Goal: Check status: Check status

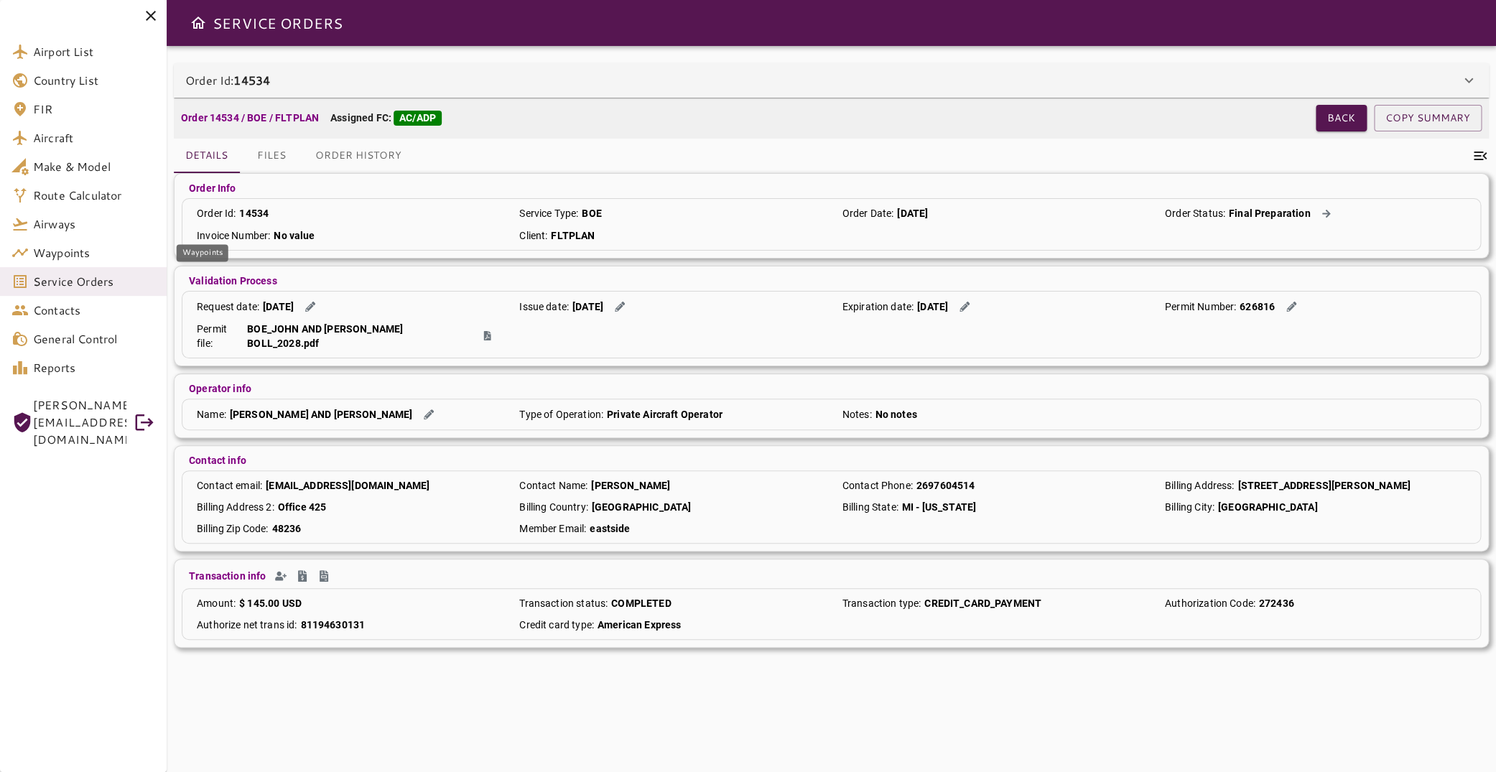
click at [95, 285] on span "Service Orders" at bounding box center [94, 281] width 122 height 17
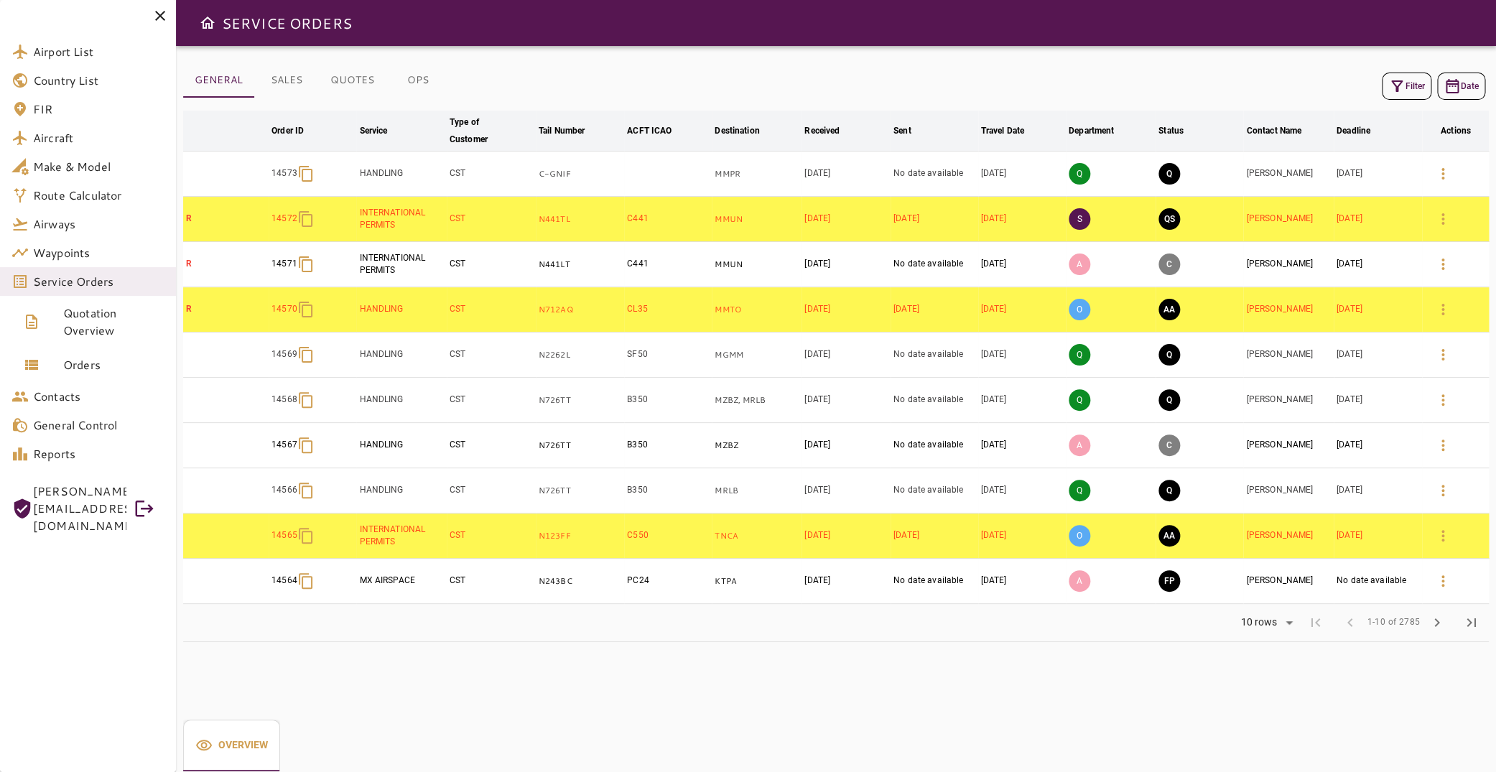
click at [1391, 85] on icon "button" at bounding box center [1396, 85] width 11 height 11
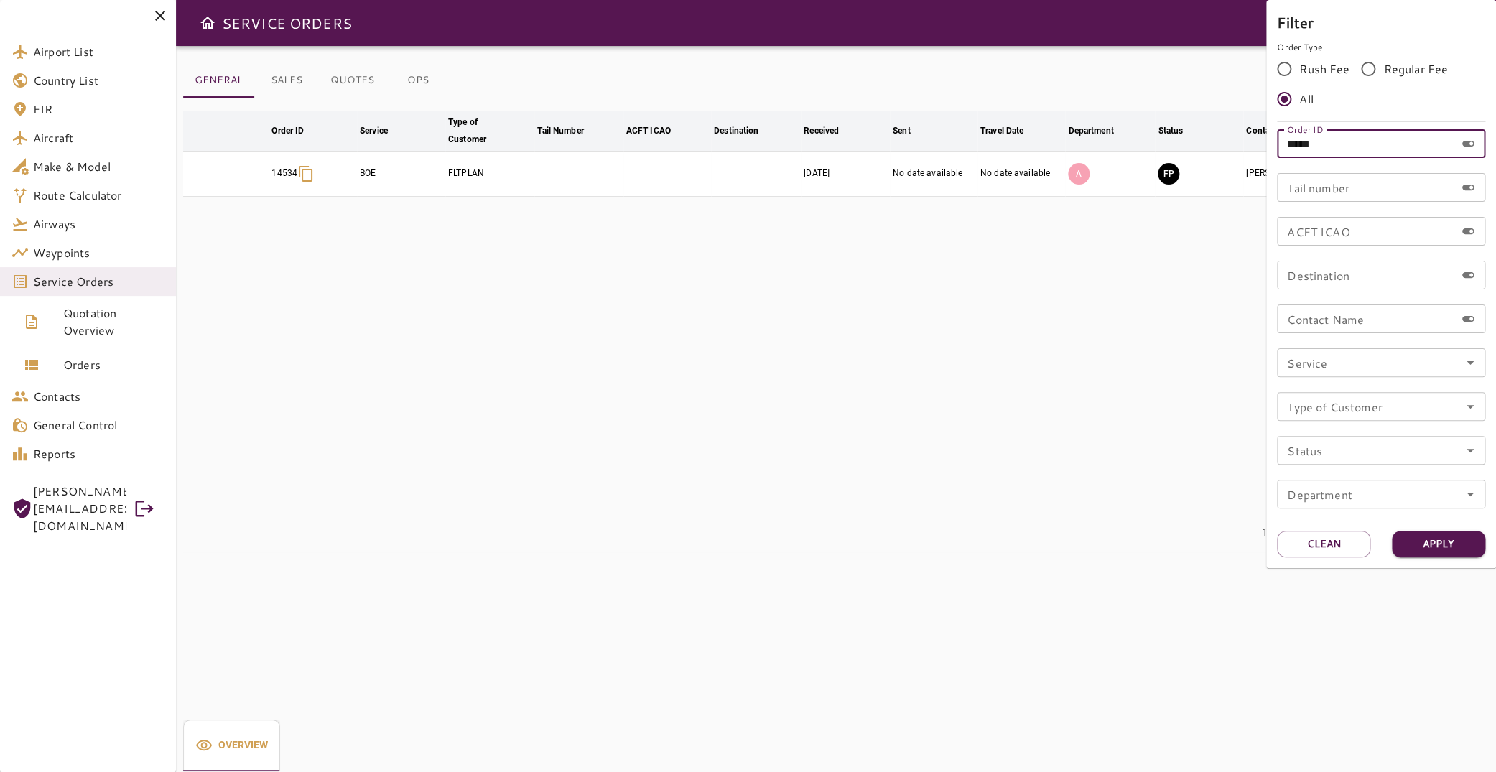
click at [1361, 144] on input "*****" at bounding box center [1366, 143] width 178 height 29
type input "*****"
click at [1430, 551] on button "Apply" at bounding box center [1438, 544] width 93 height 27
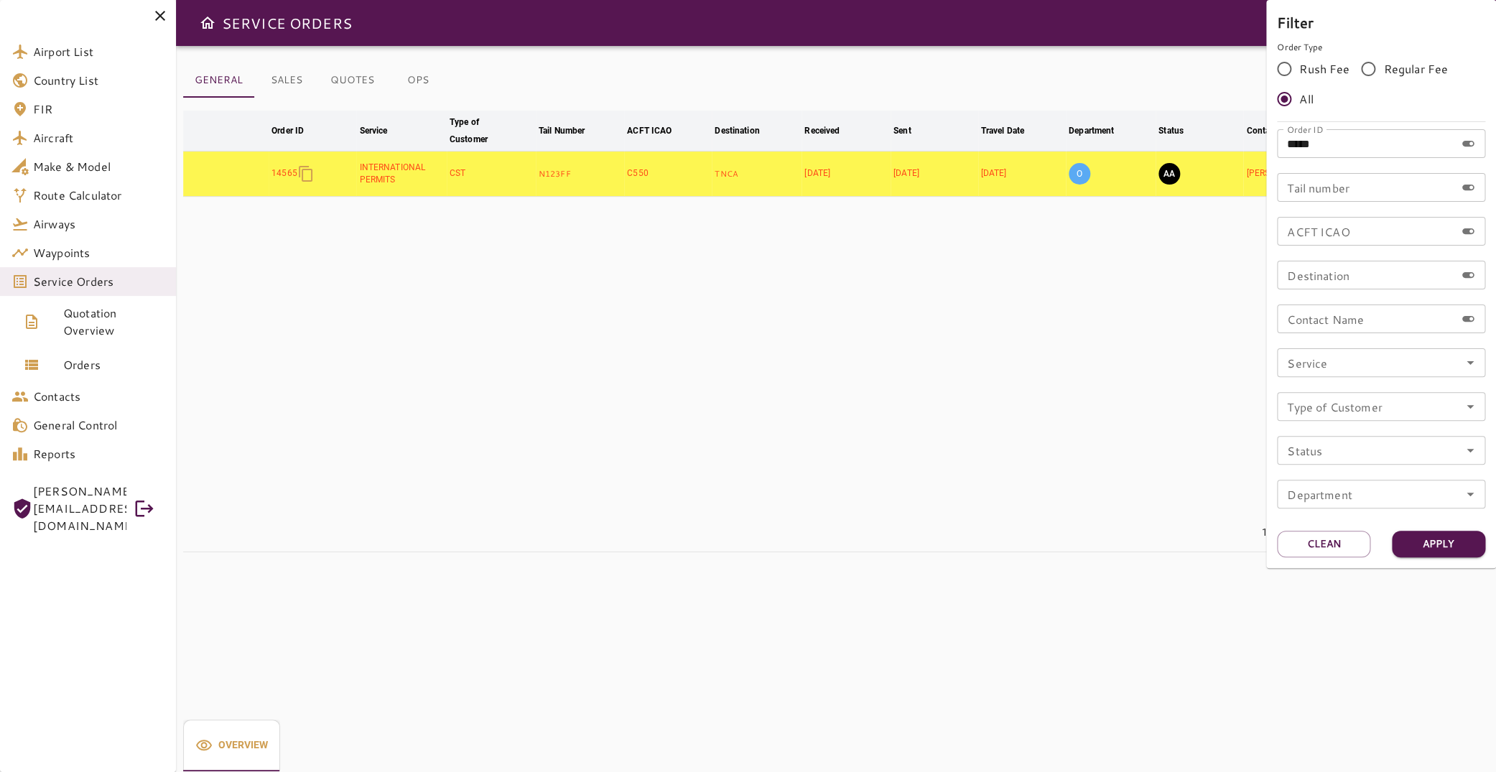
click at [855, 304] on div at bounding box center [748, 386] width 1496 height 772
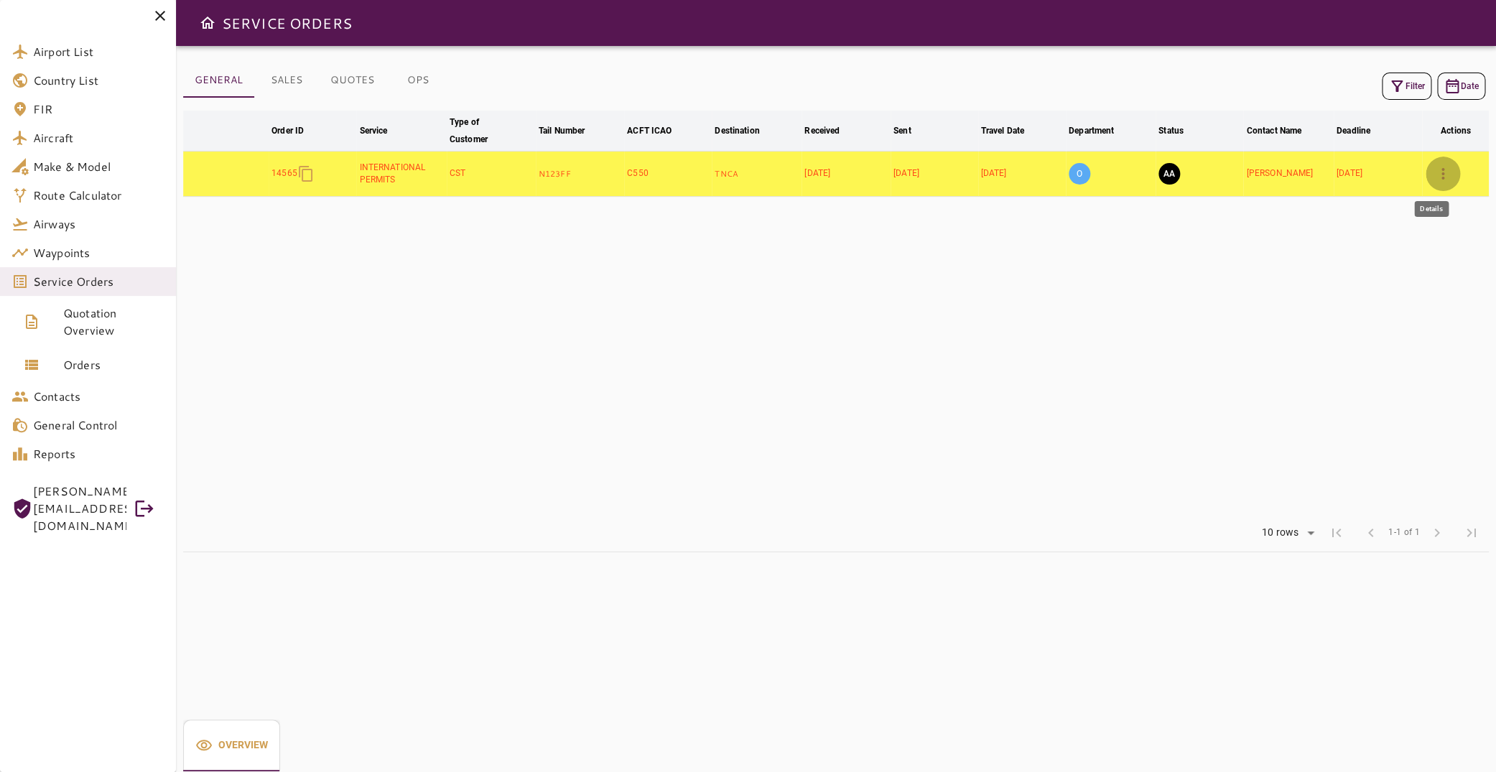
click at [1441, 174] on icon "button" at bounding box center [1442, 173] width 3 height 11
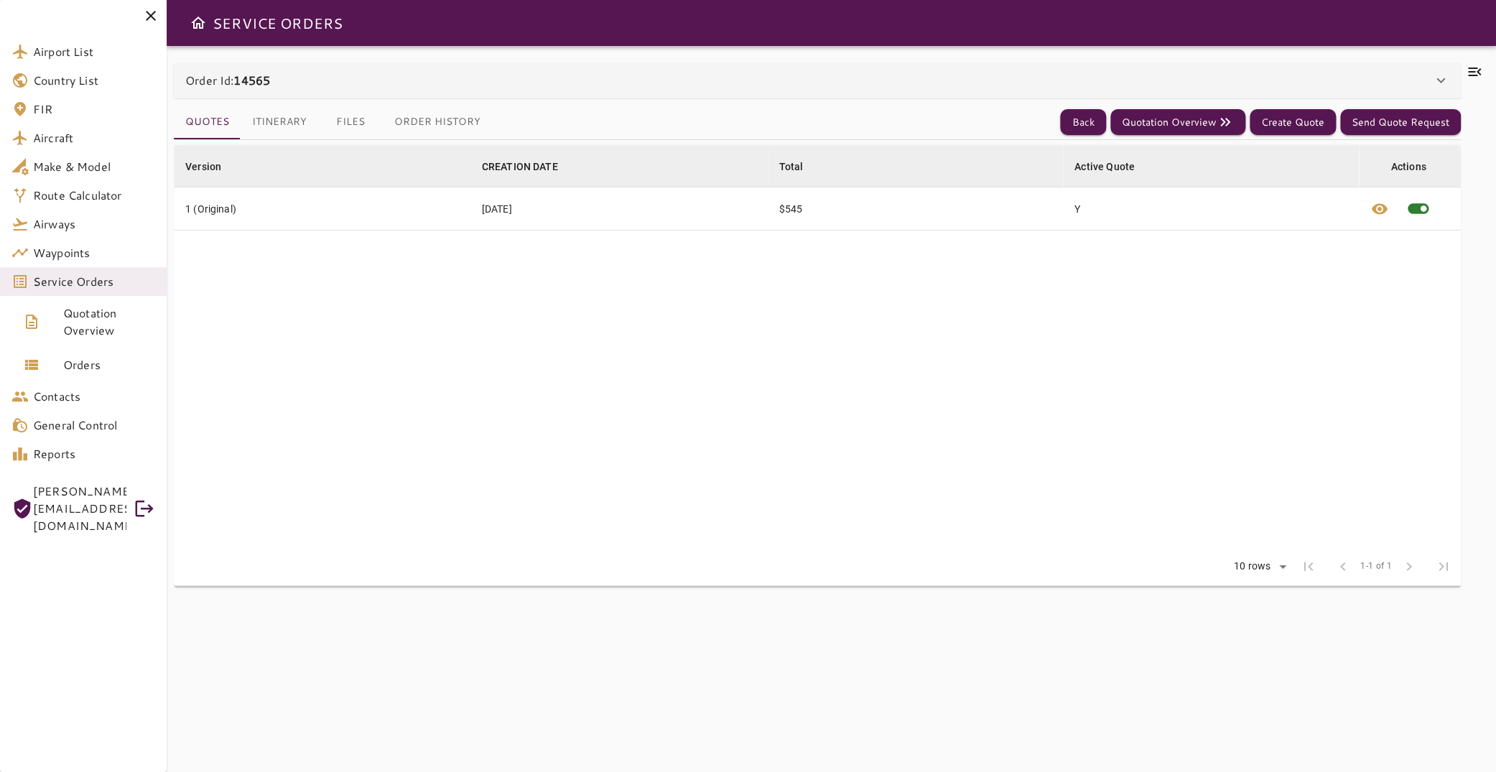
click at [290, 121] on button "Itinerary" at bounding box center [280, 122] width 78 height 34
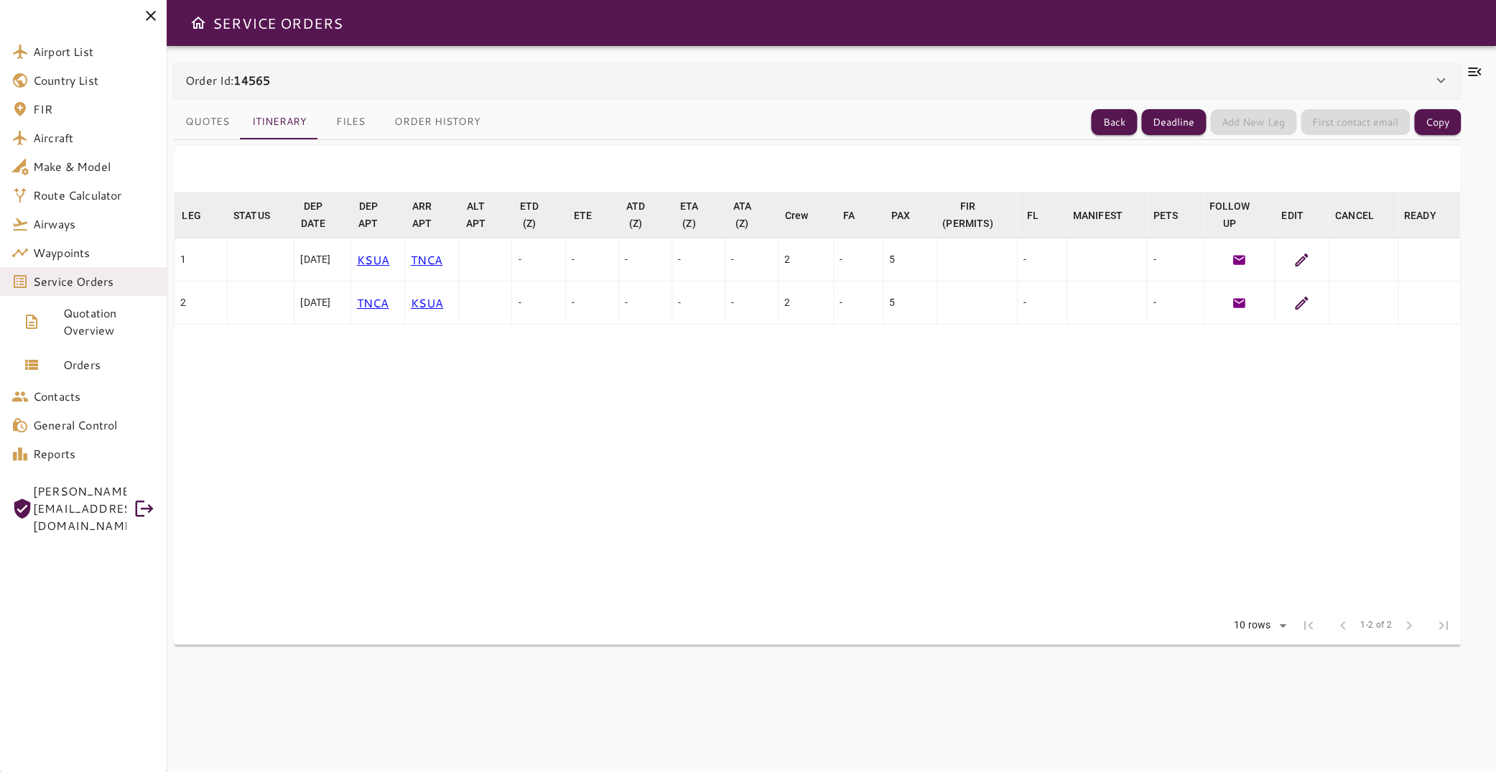
click at [1458, 62] on div "**********" at bounding box center [831, 409] width 1329 height 726
click at [1466, 67] on icon at bounding box center [1474, 71] width 17 height 17
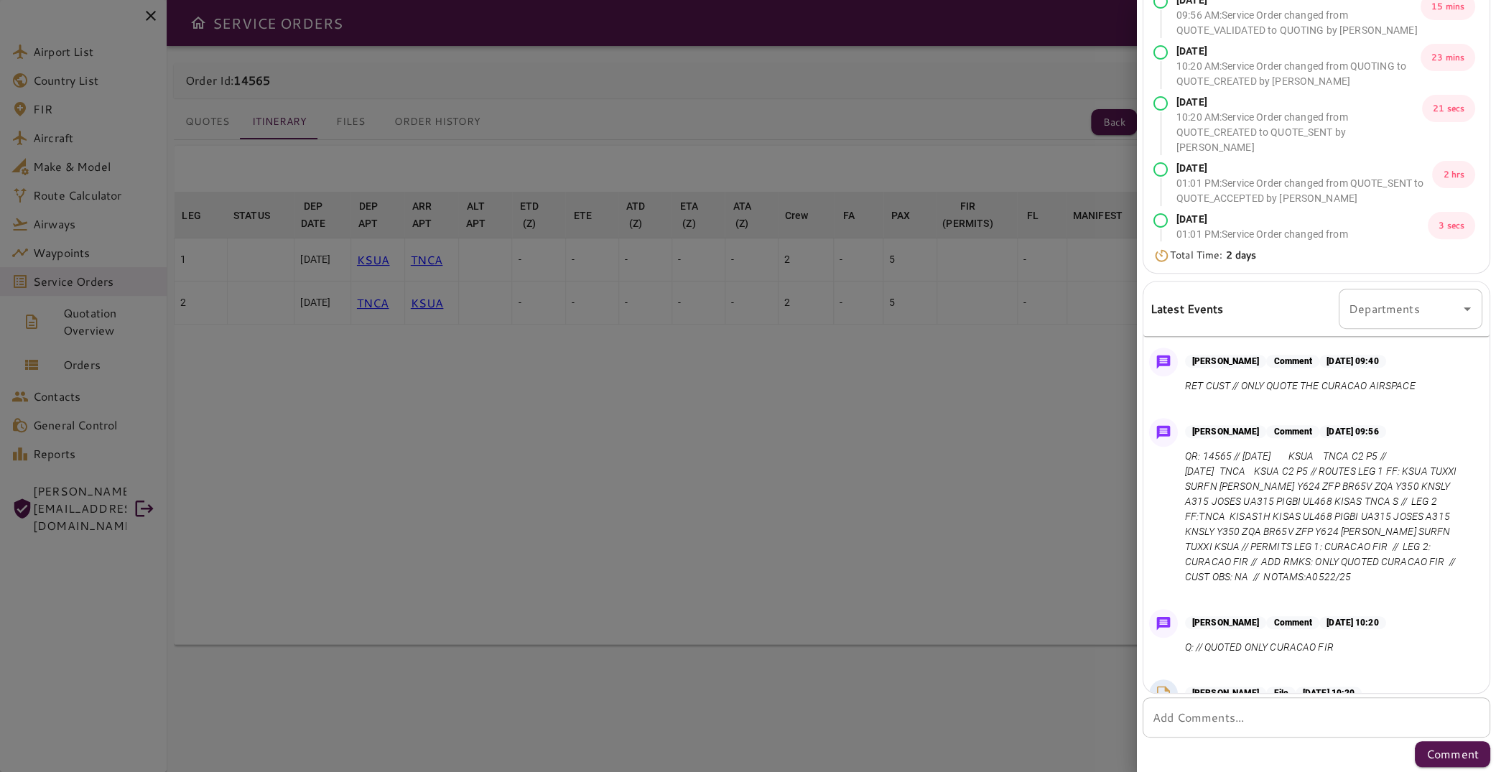
scroll to position [284, 0]
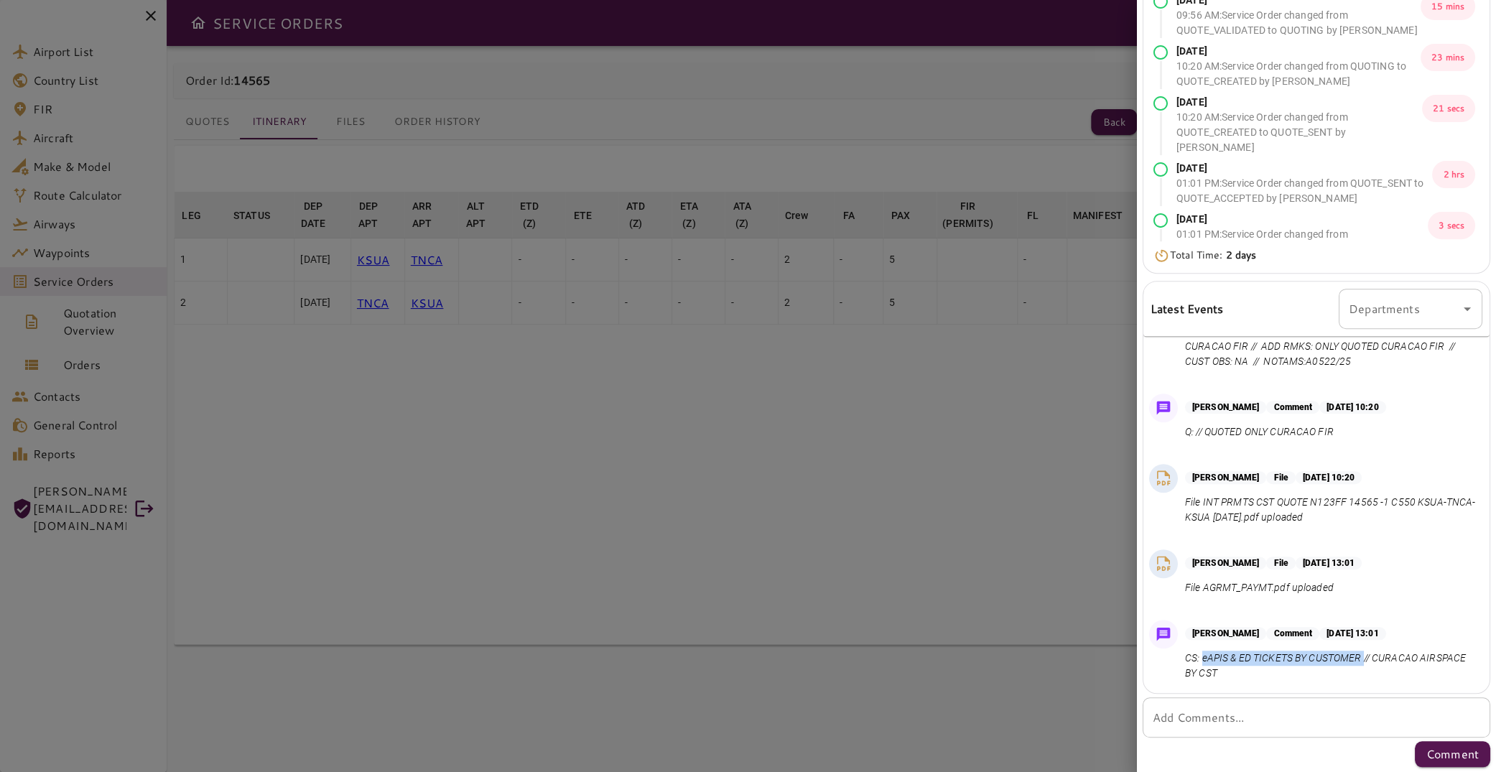
drag, startPoint x: 1203, startPoint y: 658, endPoint x: 1363, endPoint y: 653, distance: 160.2
click at [1363, 653] on p "CS: eAPIS & ED TICKETS BY CUSTOMER // CURACAO AIRSPACE BY CST" at bounding box center [1331, 666] width 292 height 30
copy p "eAPIS & ED TICKETS BY CUSTOMER"
click at [1204, 654] on p "CS: eAPIS & ED TICKETS BY CUSTOMER // CURACAO AIRSPACE BY CST" at bounding box center [1331, 666] width 292 height 30
drag, startPoint x: 1374, startPoint y: 658, endPoint x: 1377, endPoint y: 670, distance: 12.0
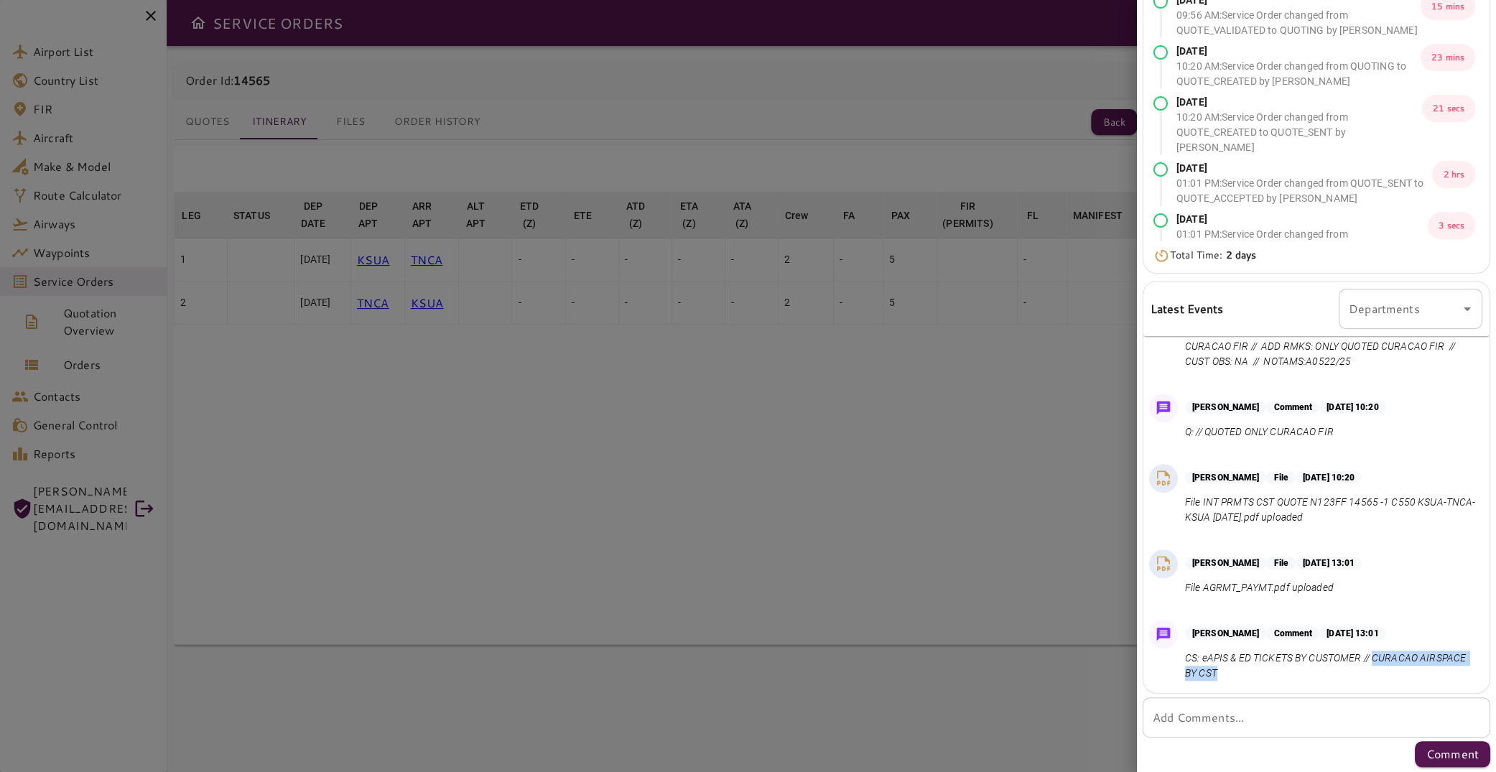
click at [1377, 670] on p "CS: eAPIS & ED TICKETS BY CUSTOMER // CURACAO AIRSPACE BY CST" at bounding box center [1331, 666] width 292 height 30
copy p "CURACAO AIRSPACE BY CST"
click at [433, 261] on div at bounding box center [748, 386] width 1496 height 772
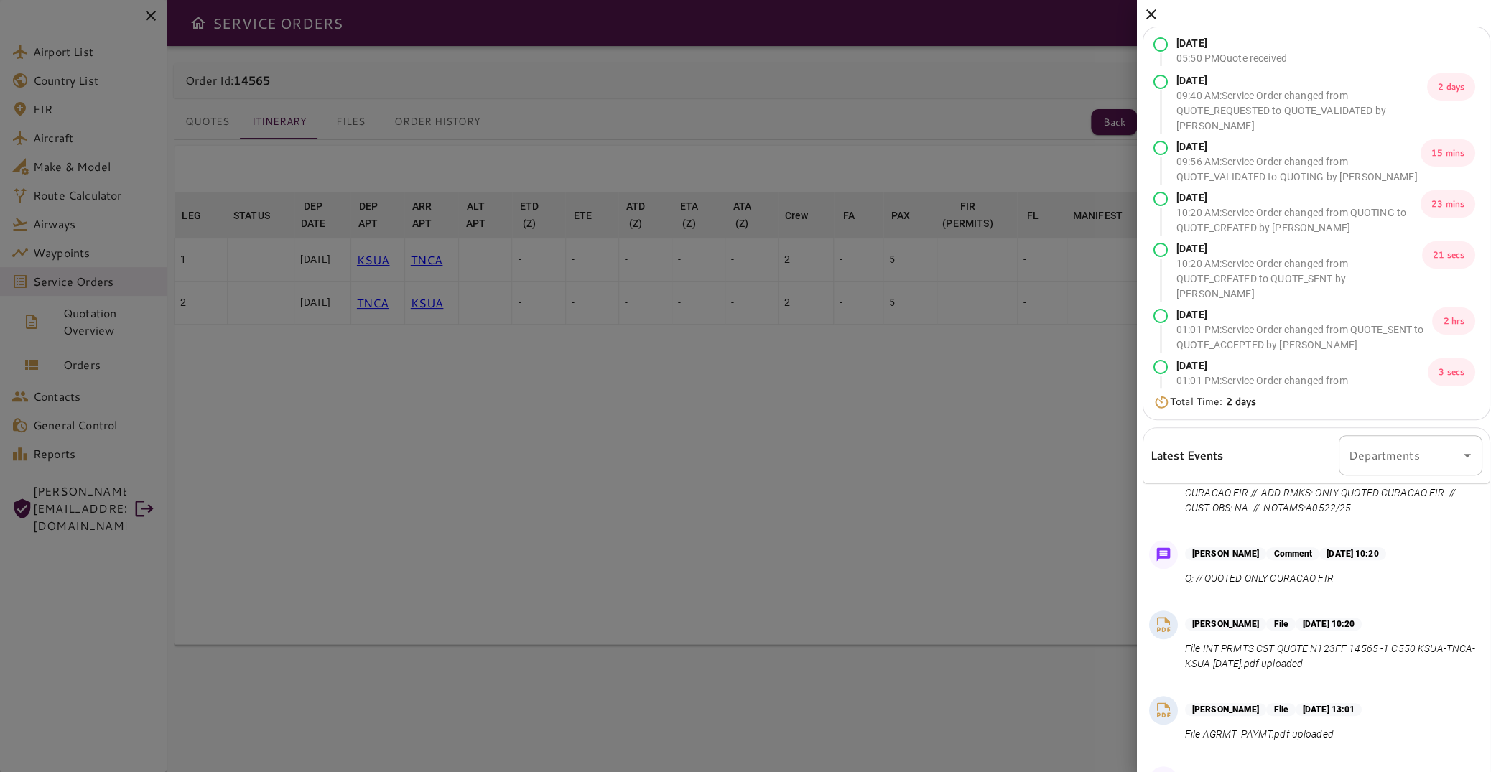
click at [1152, 10] on icon at bounding box center [1150, 14] width 17 height 17
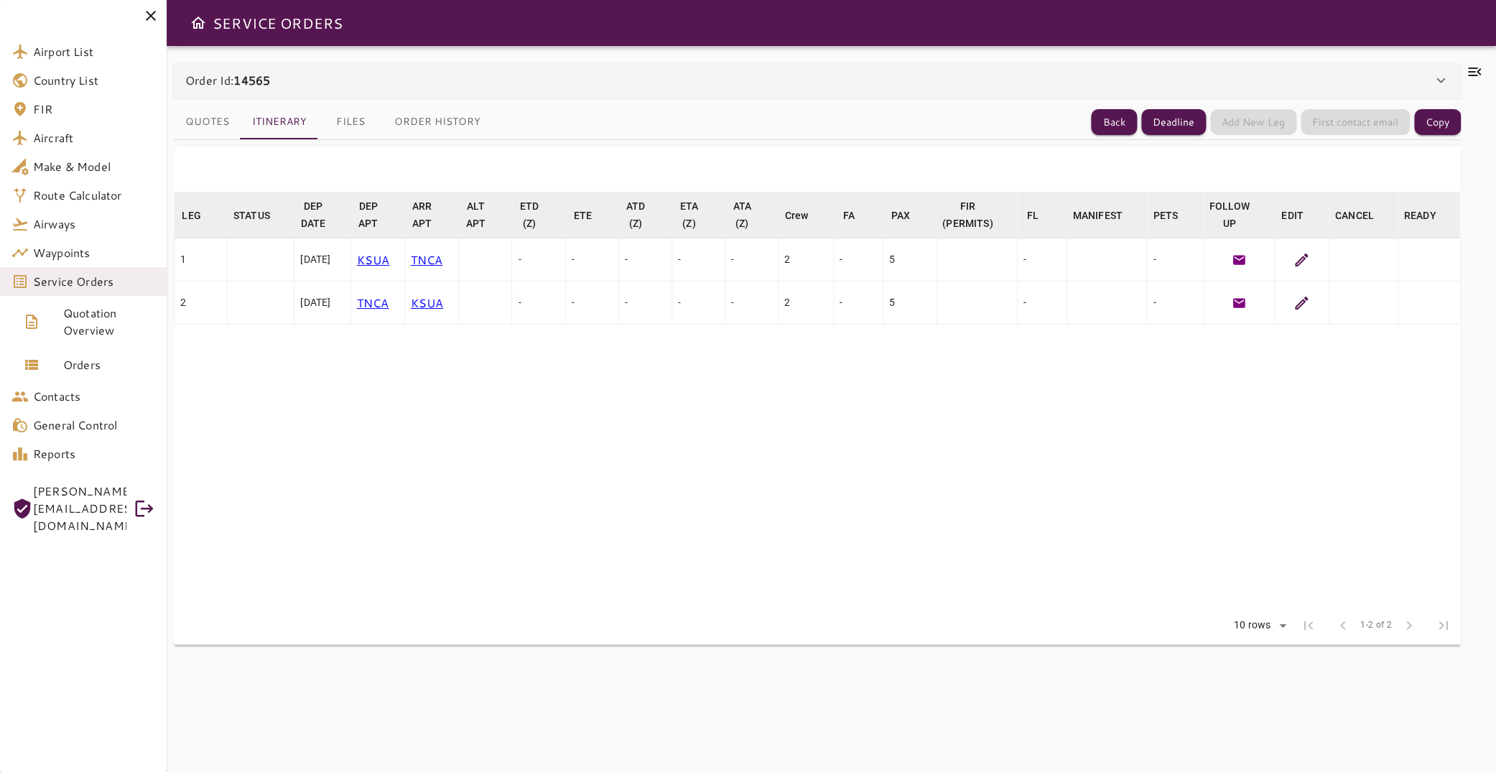
click at [444, 262] on p "TNCA" at bounding box center [432, 259] width 42 height 17
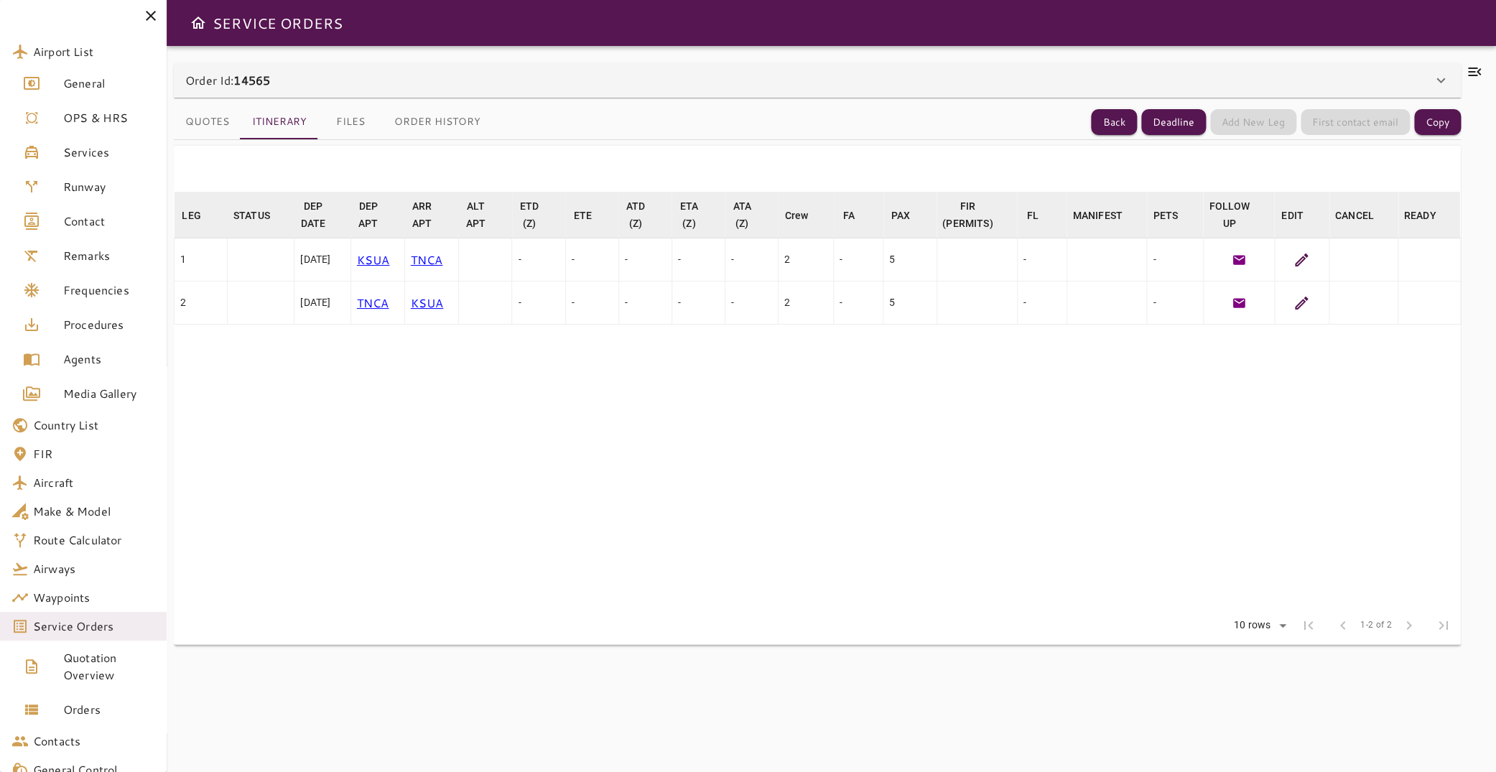
click at [1466, 70] on icon at bounding box center [1474, 71] width 17 height 17
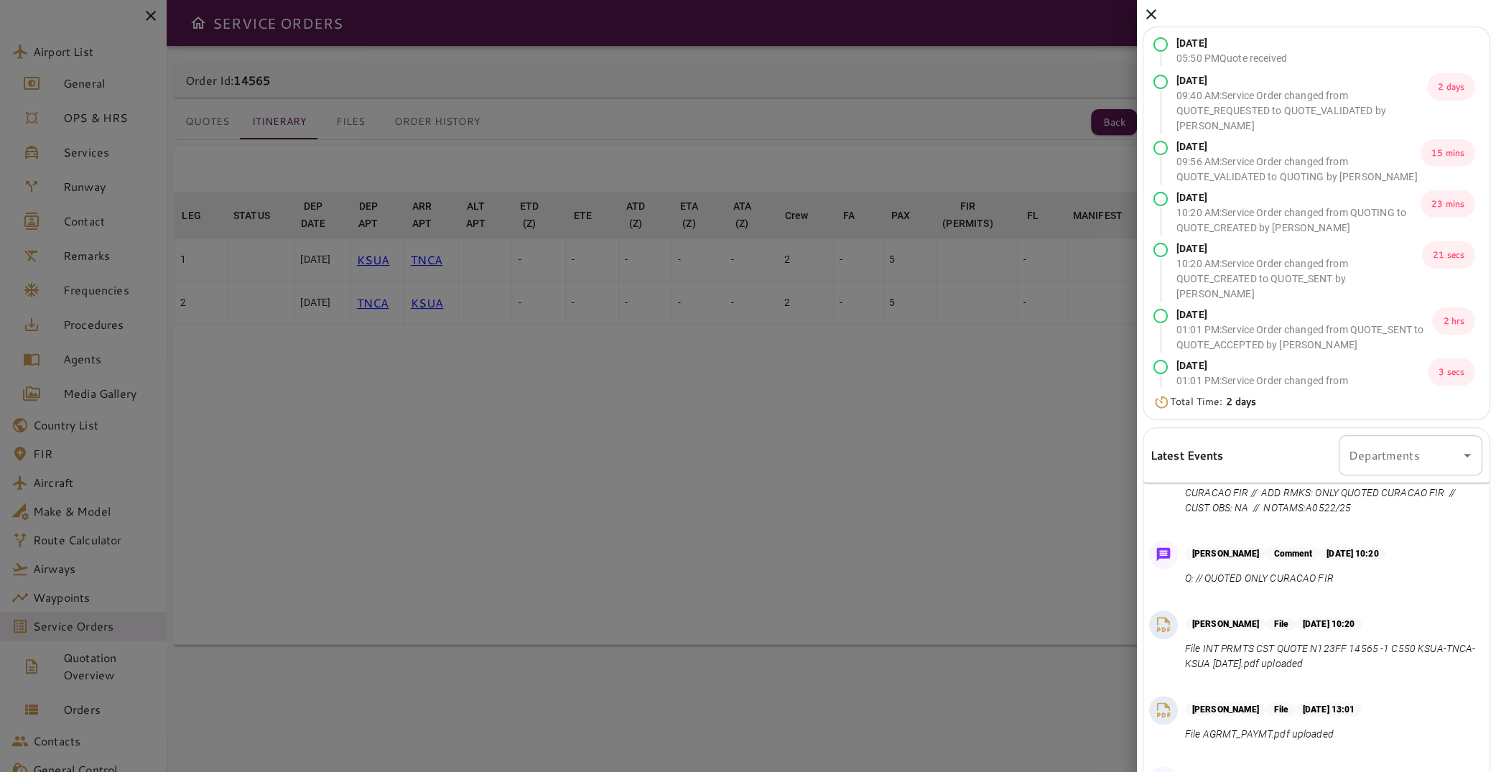
scroll to position [146, 0]
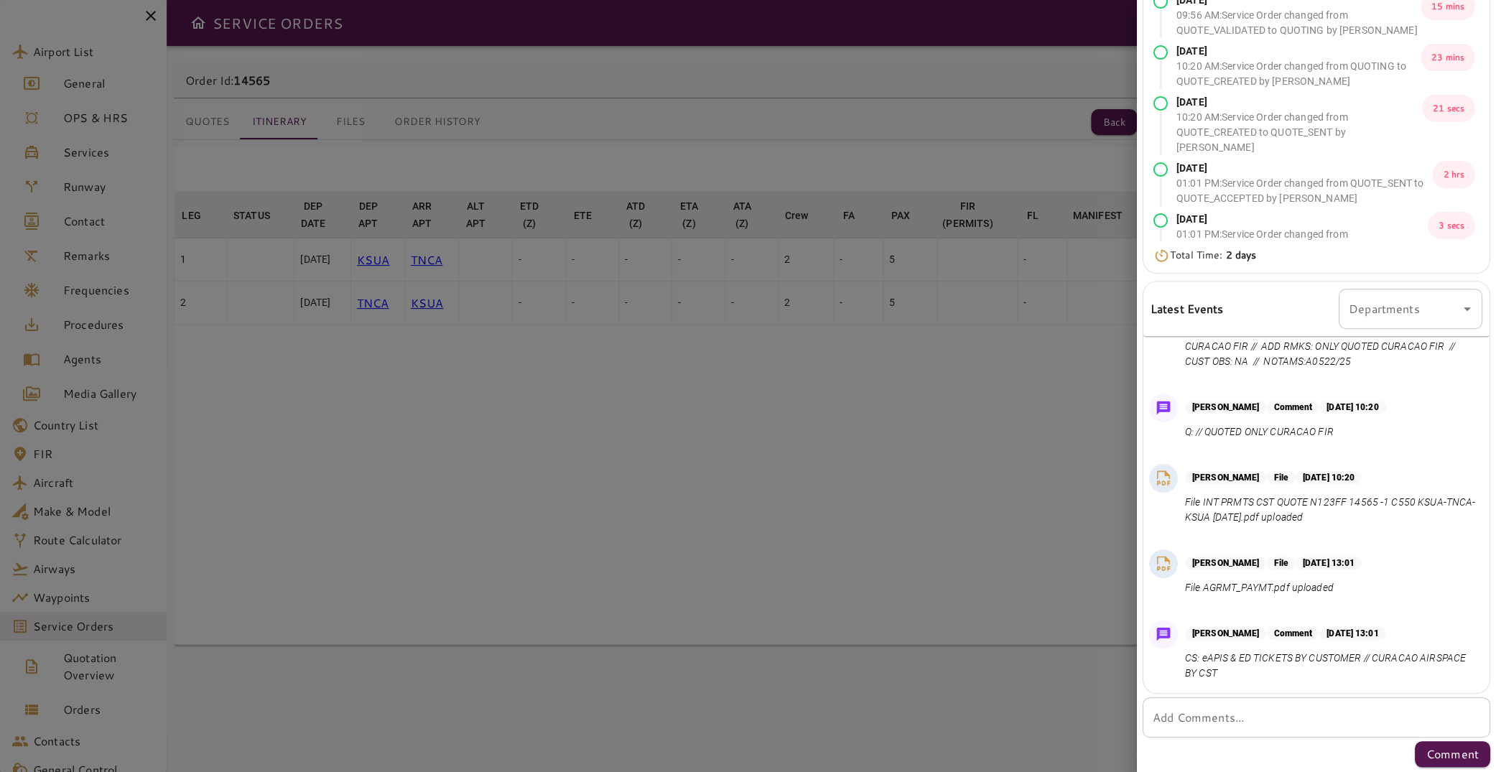
click at [427, 340] on div at bounding box center [748, 386] width 1496 height 772
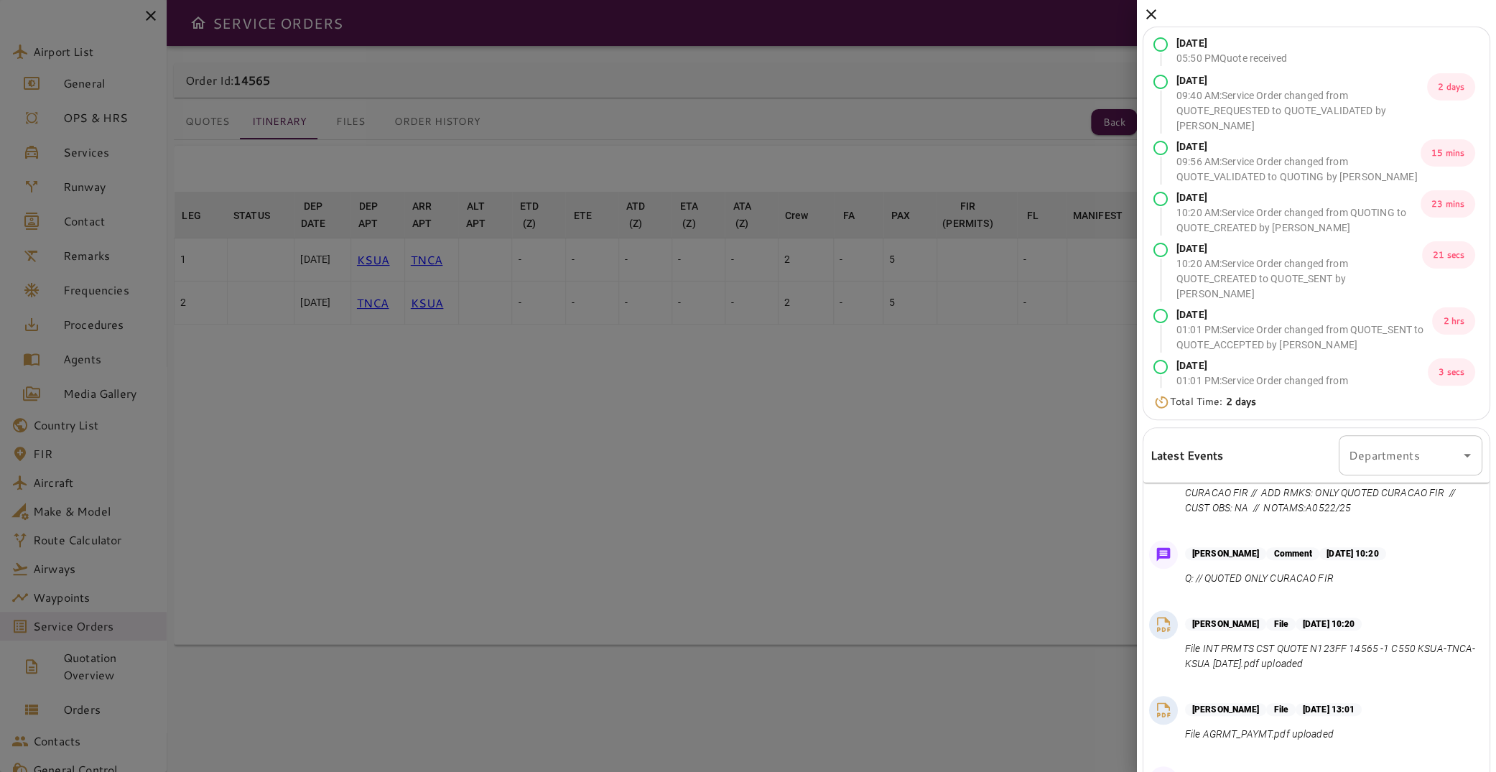
click at [1155, 17] on icon at bounding box center [1150, 14] width 17 height 17
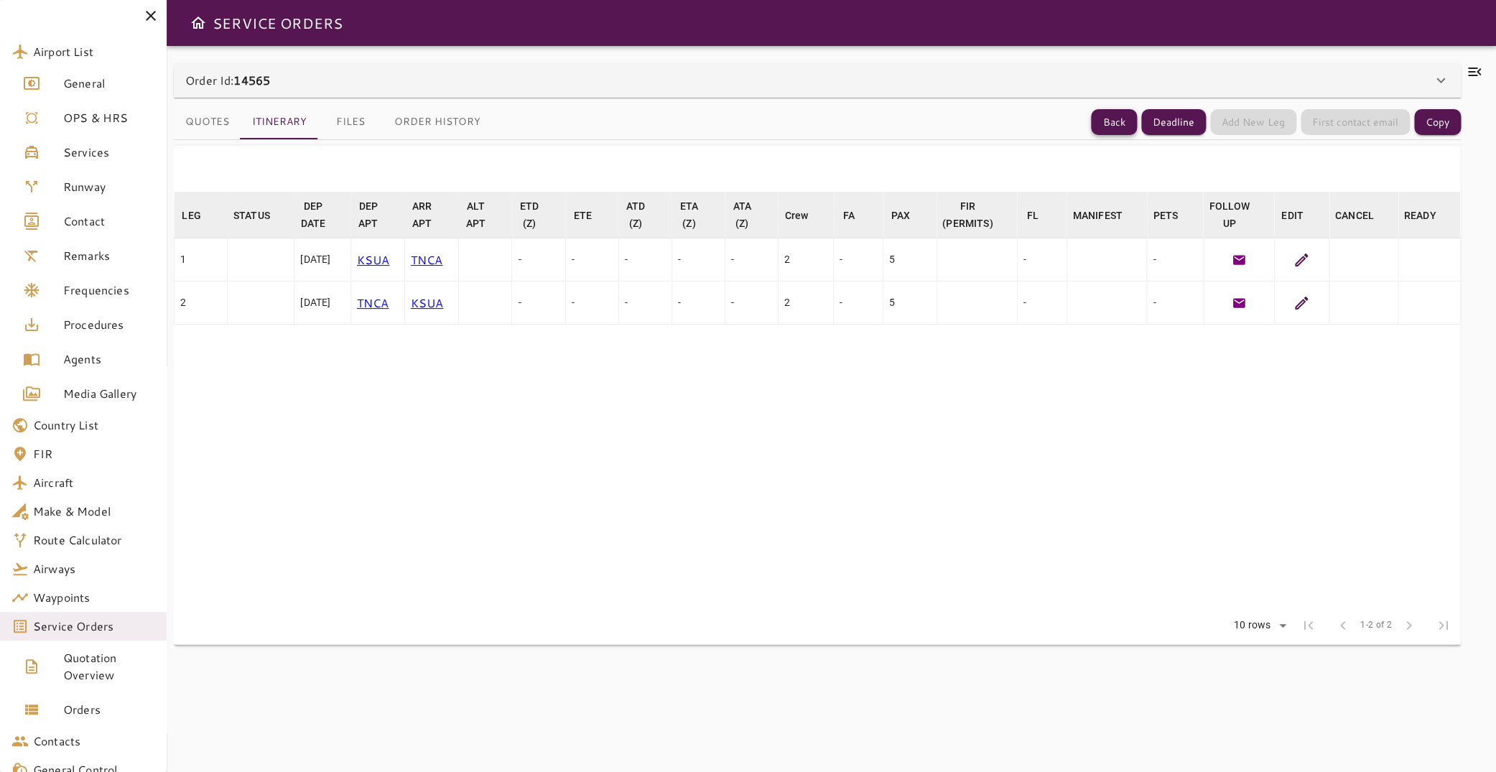
click at [1098, 118] on button "Back" at bounding box center [1114, 122] width 46 height 27
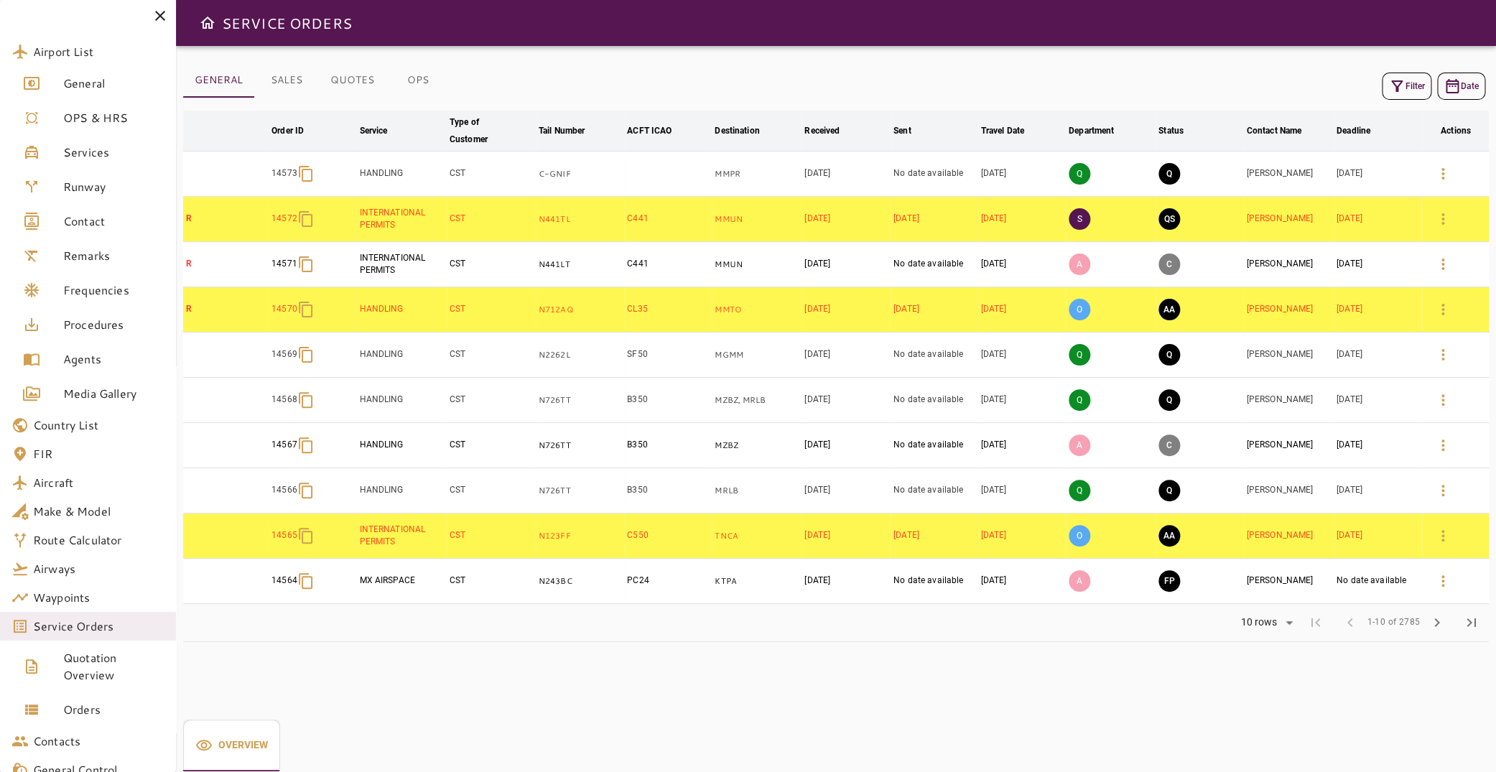
click at [1402, 90] on button "Filter" at bounding box center [1406, 86] width 50 height 27
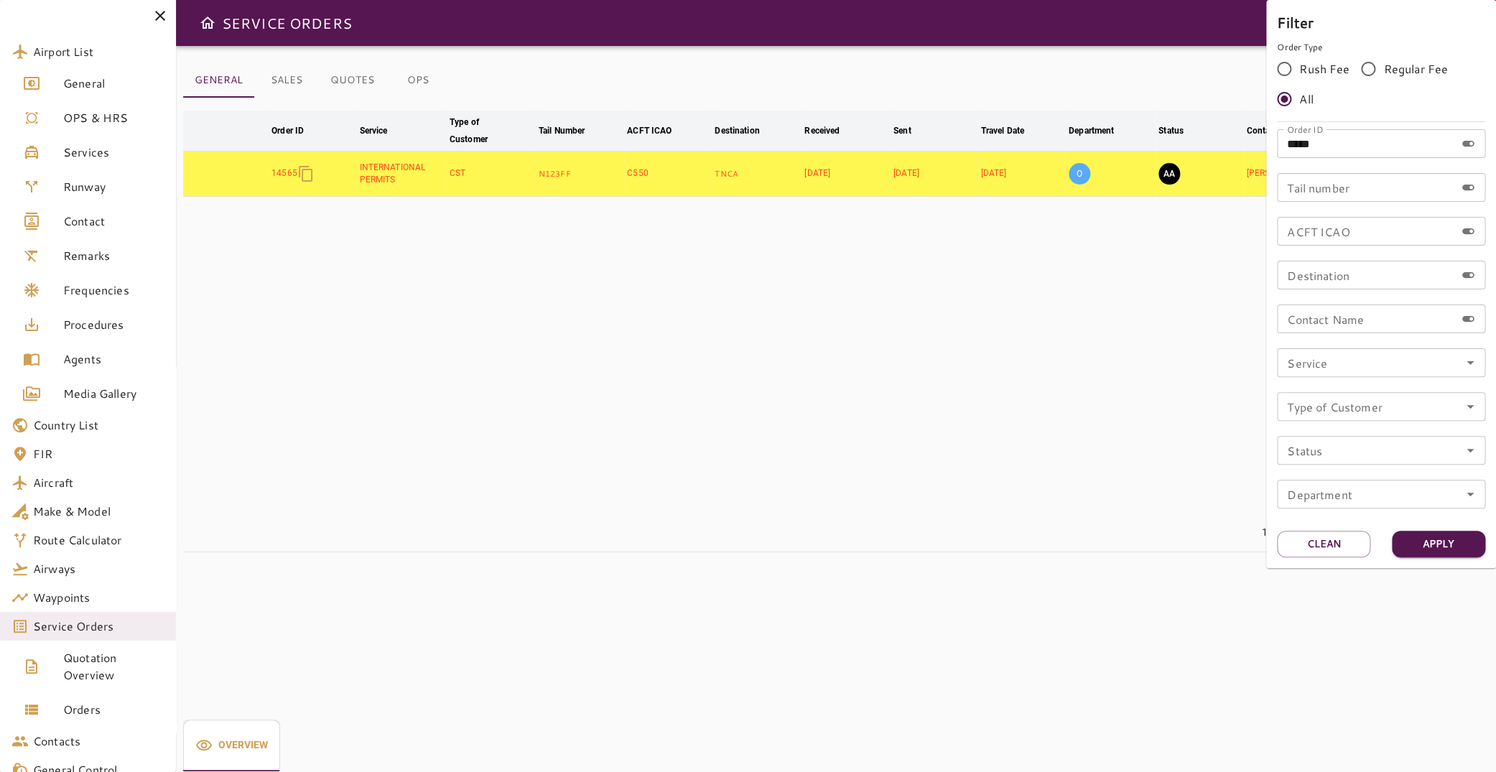
click at [1106, 366] on div at bounding box center [748, 386] width 1496 height 772
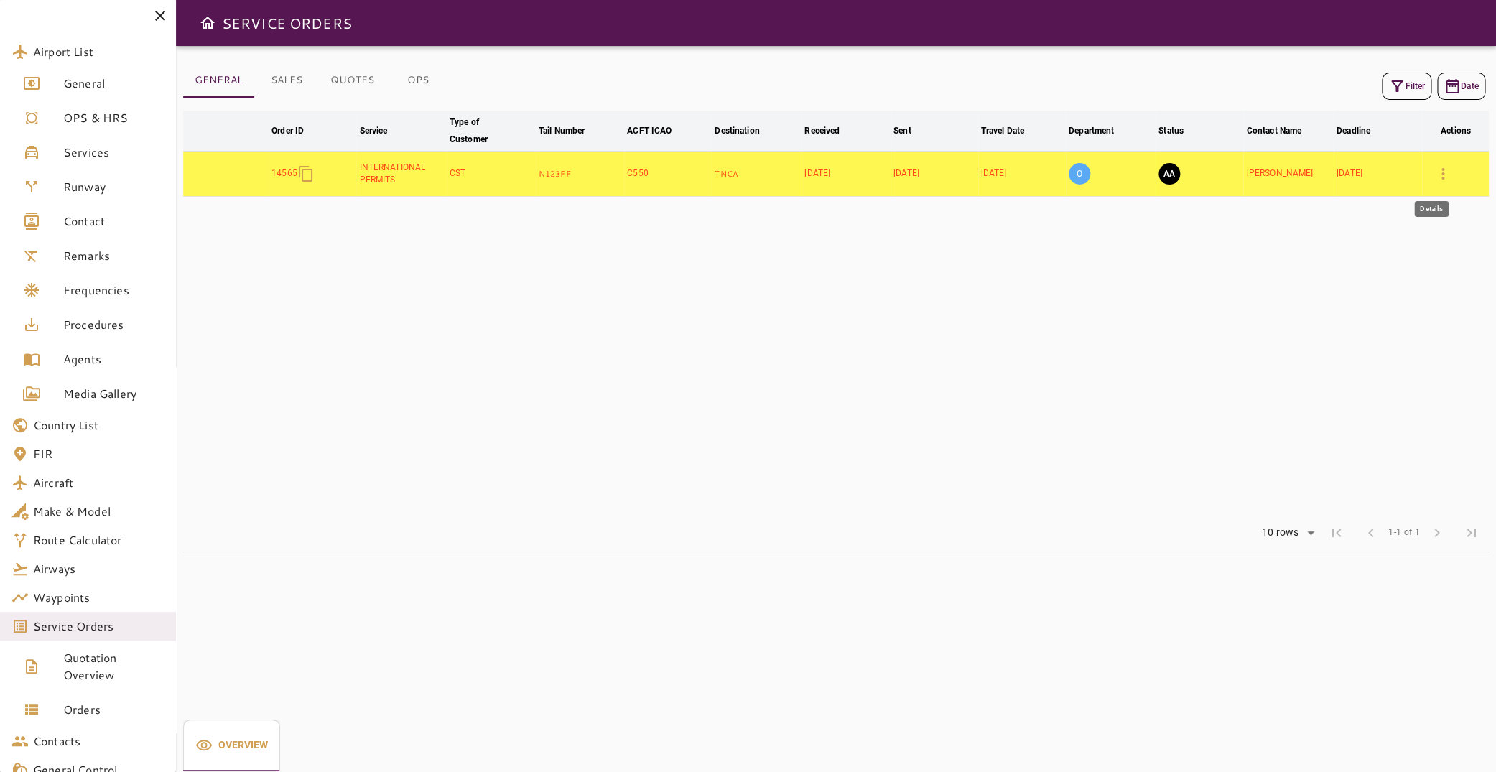
click at [1434, 175] on icon "button" at bounding box center [1442, 173] width 17 height 17
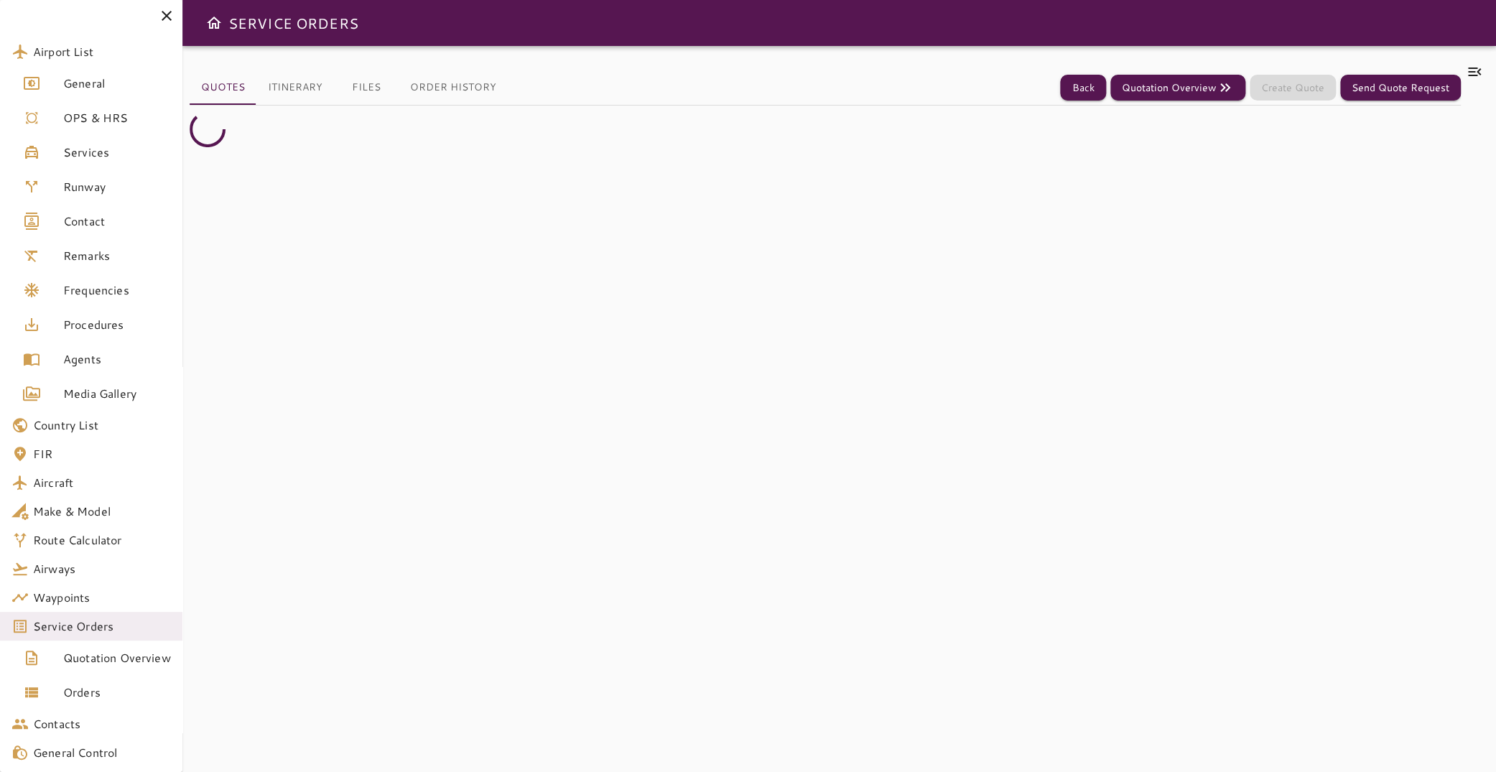
click at [1468, 68] on icon at bounding box center [1474, 71] width 13 height 9
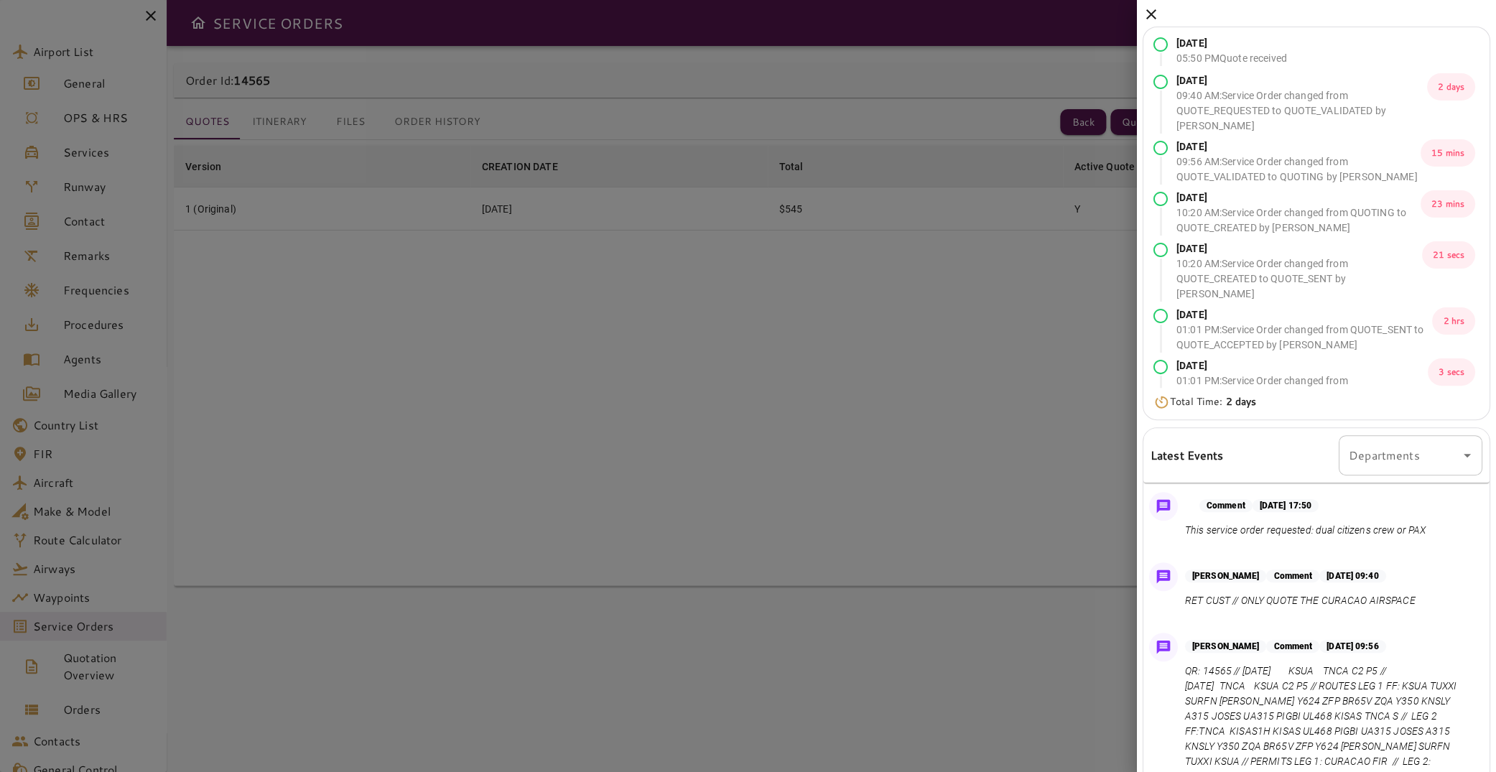
click at [1005, 343] on div at bounding box center [748, 386] width 1496 height 772
click at [1154, 13] on icon at bounding box center [1150, 14] width 17 height 17
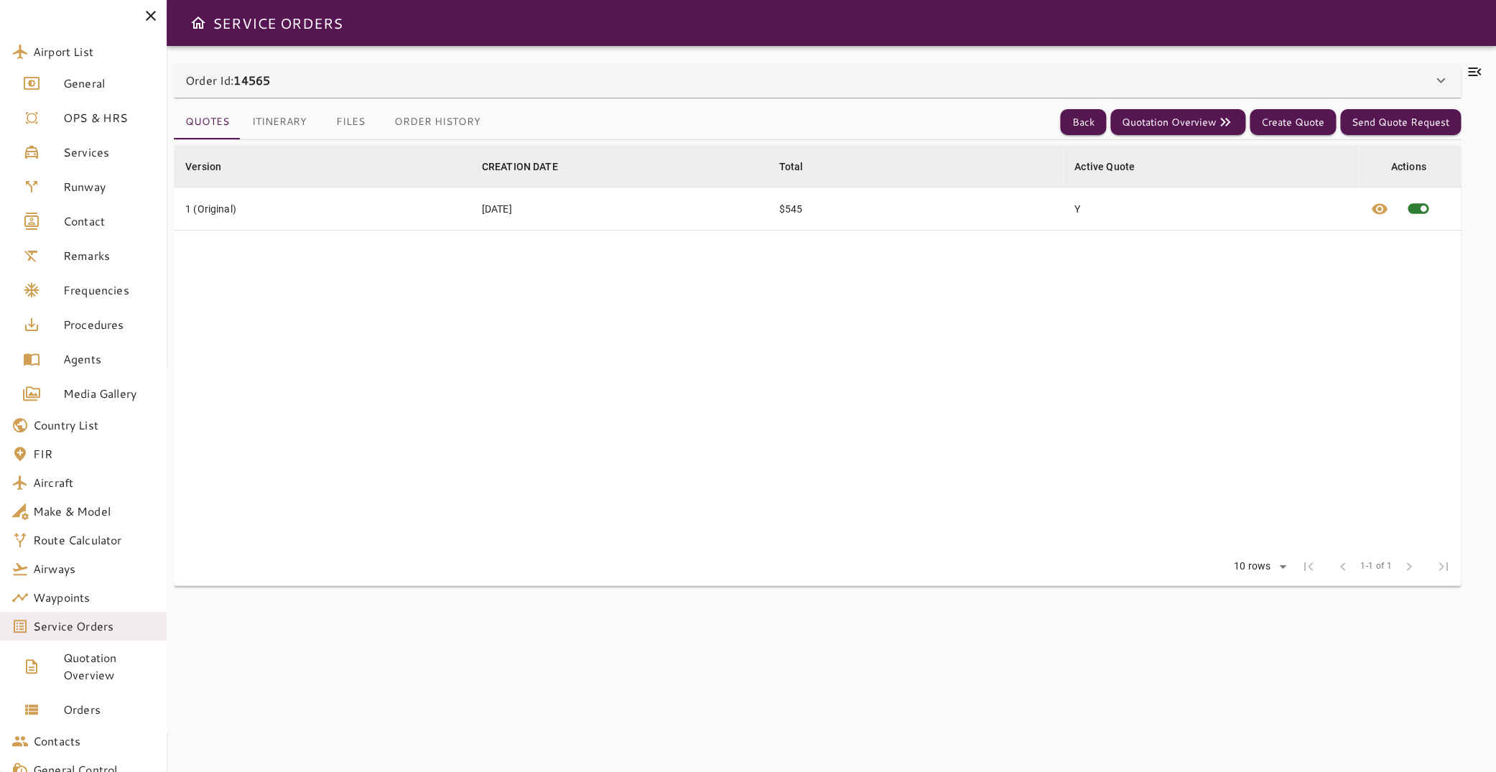
click at [361, 118] on button "Files" at bounding box center [350, 122] width 65 height 34
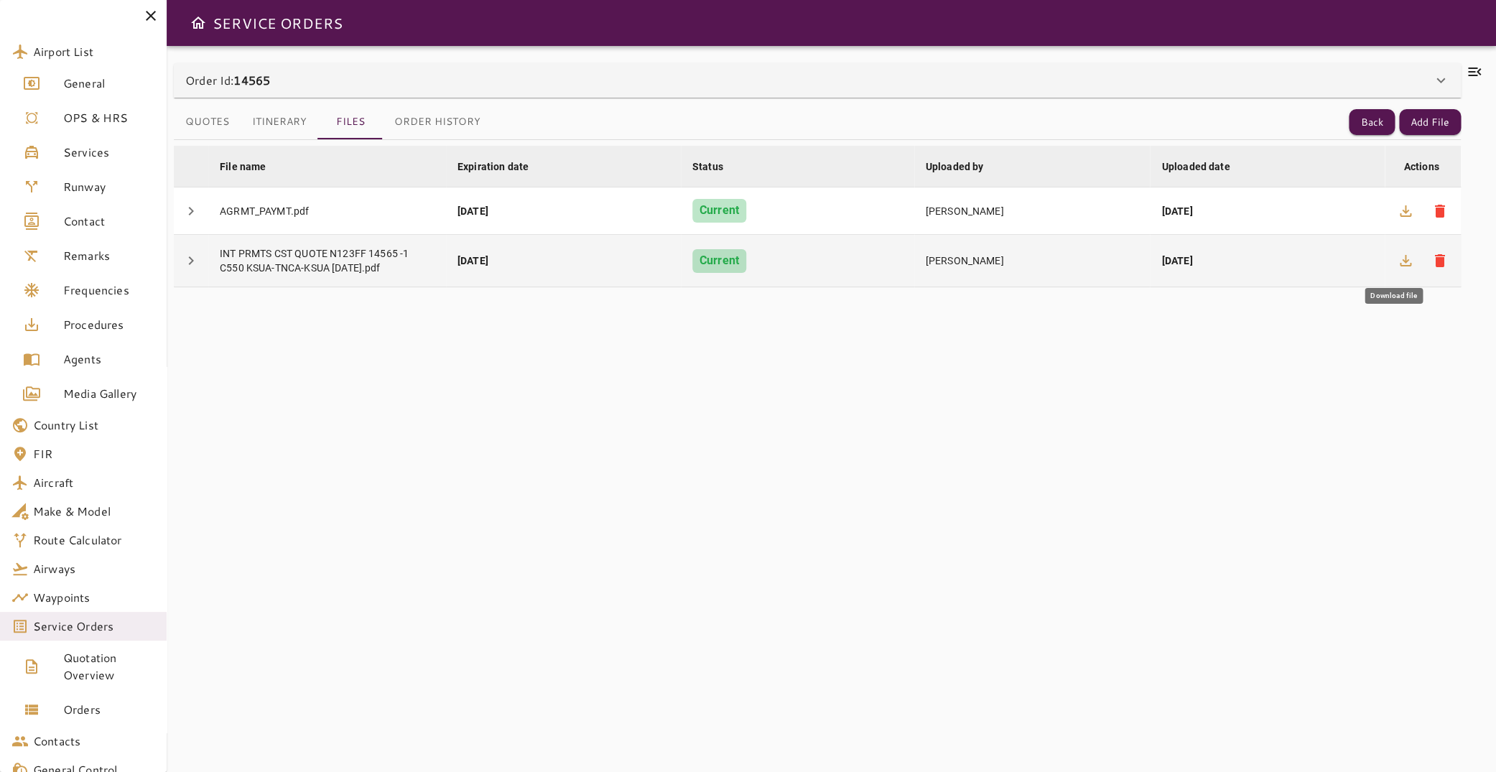
click at [1399, 261] on icon "button" at bounding box center [1404, 260] width 11 height 11
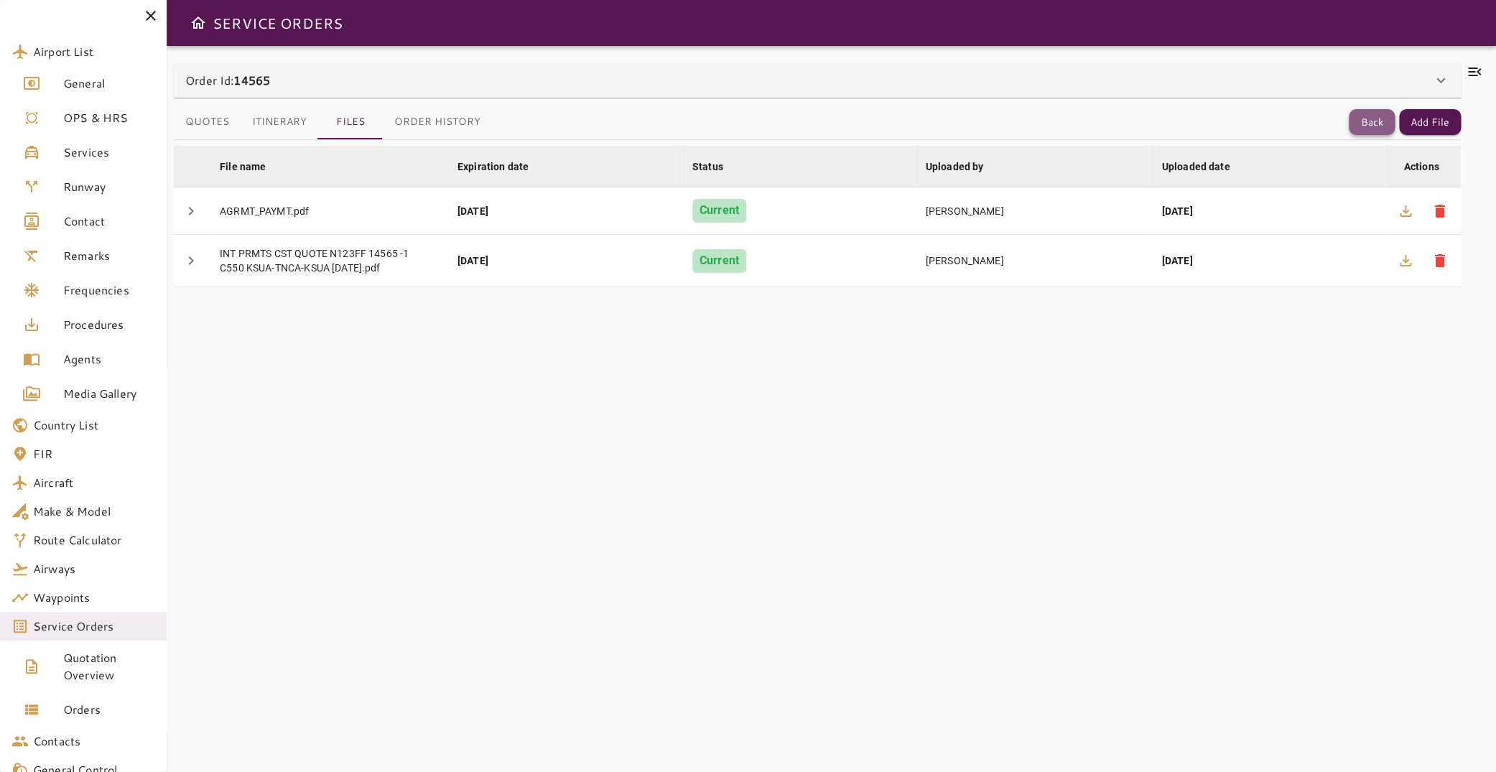
click at [1348, 124] on button "Back" at bounding box center [1371, 122] width 46 height 27
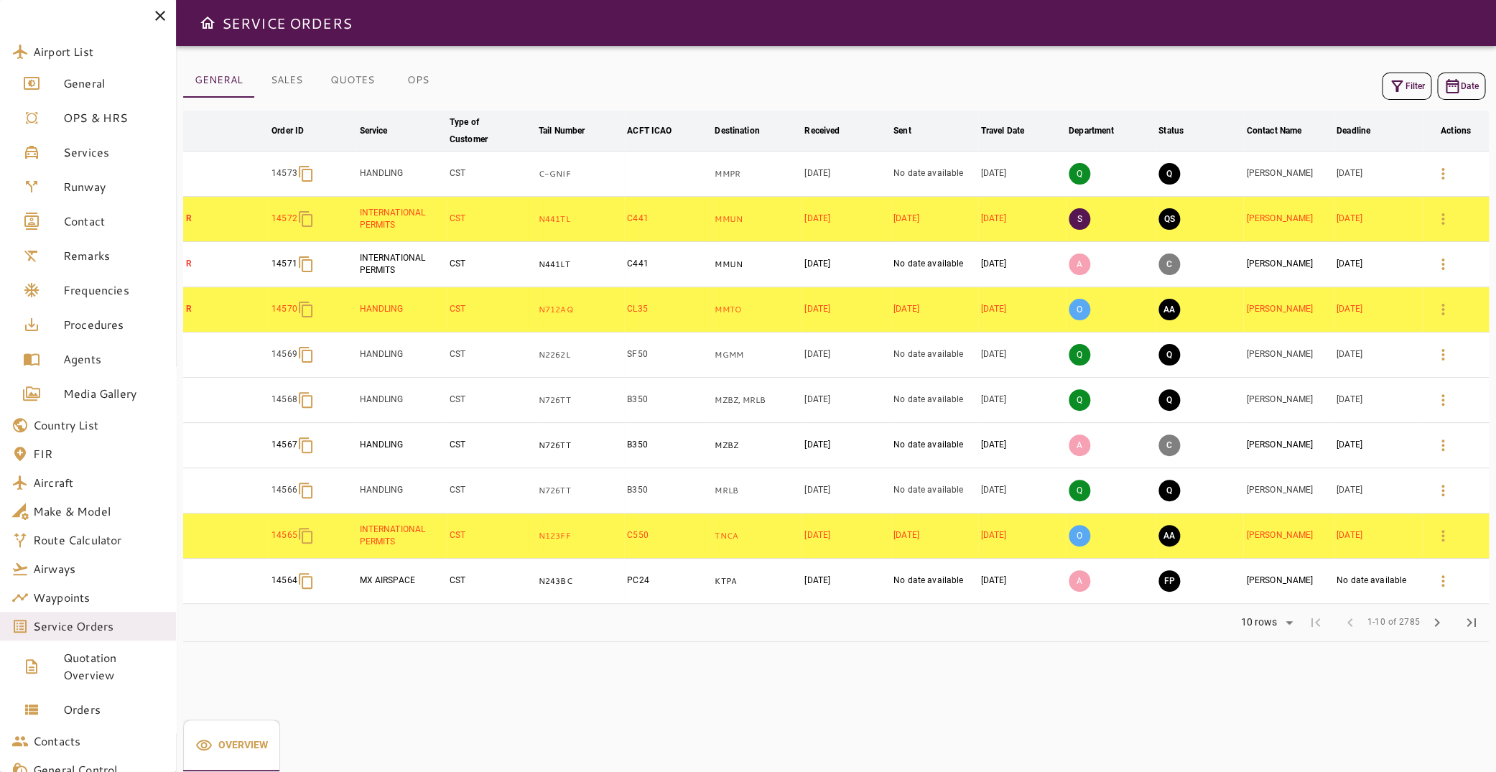
click at [1412, 76] on button "Filter" at bounding box center [1406, 86] width 50 height 27
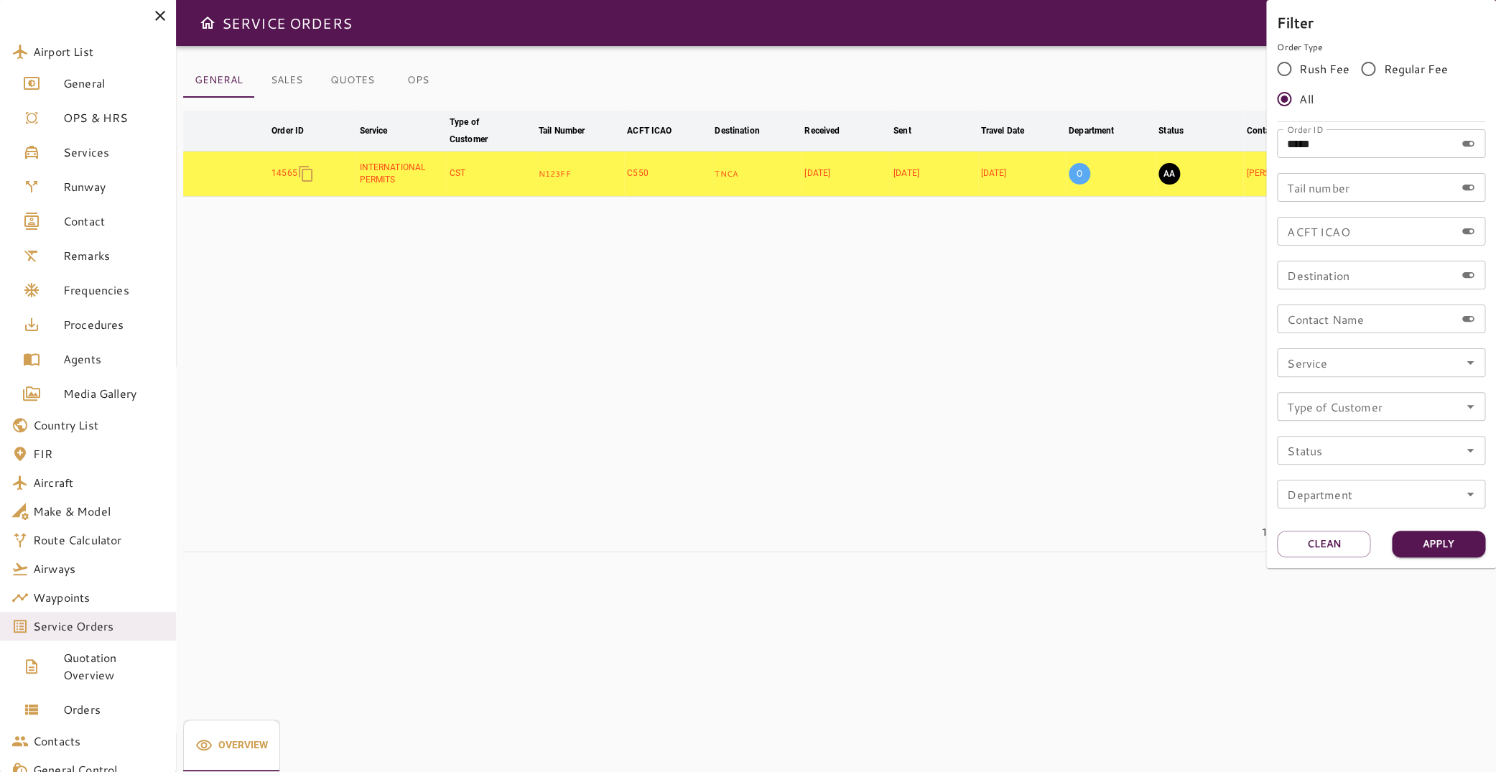
click at [1143, 376] on div at bounding box center [748, 386] width 1496 height 772
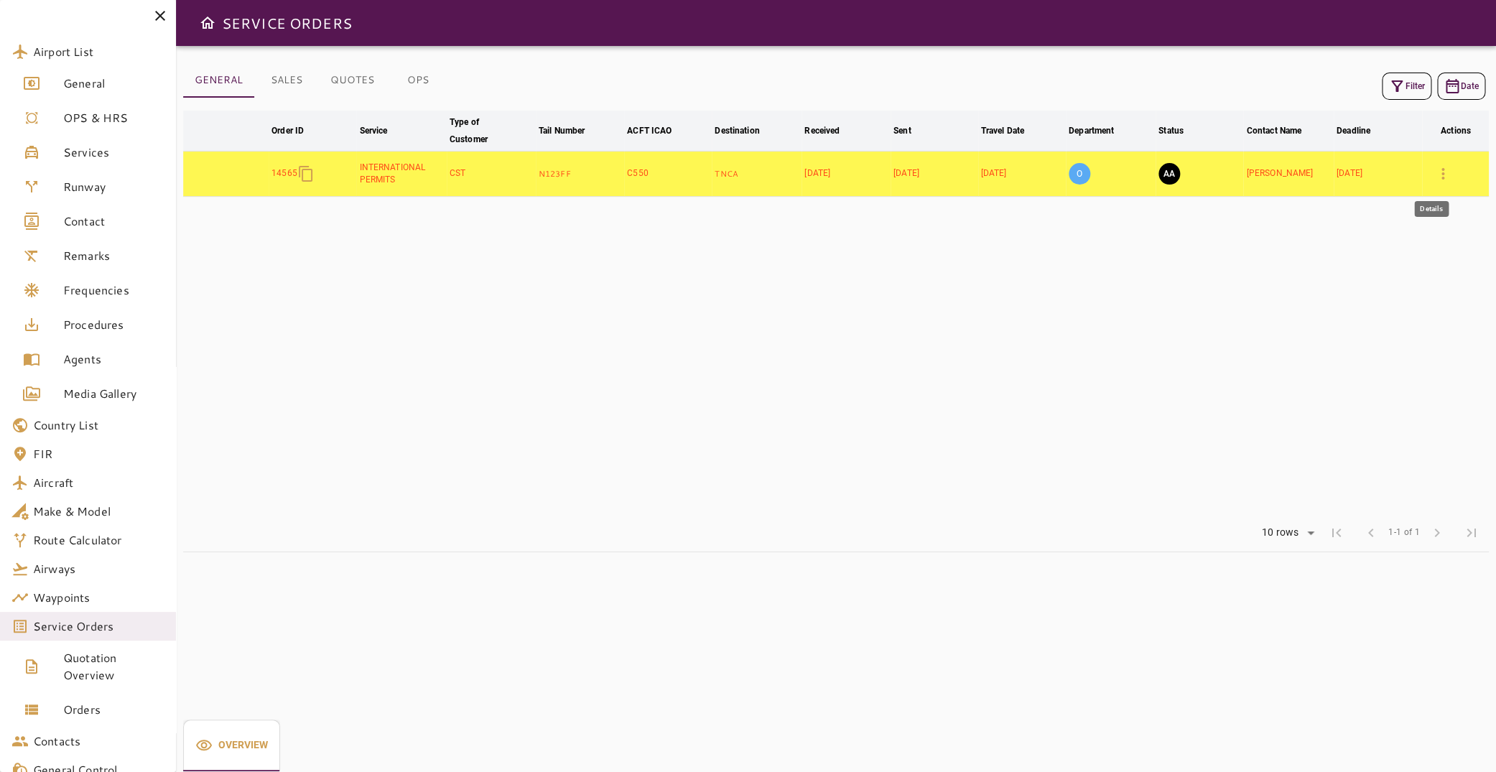
click at [1434, 174] on icon "button" at bounding box center [1442, 173] width 17 height 17
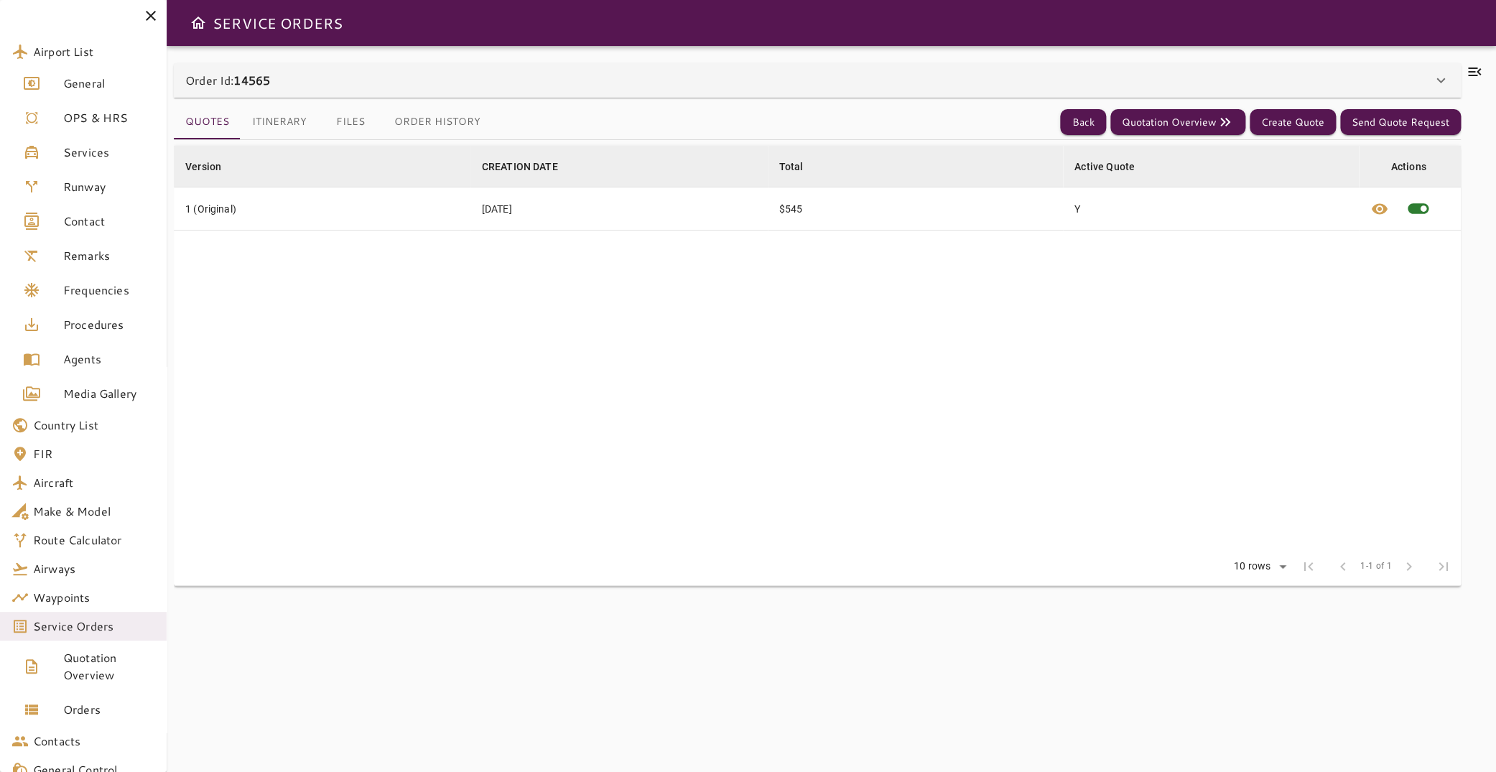
click at [1466, 72] on icon at bounding box center [1474, 71] width 17 height 17
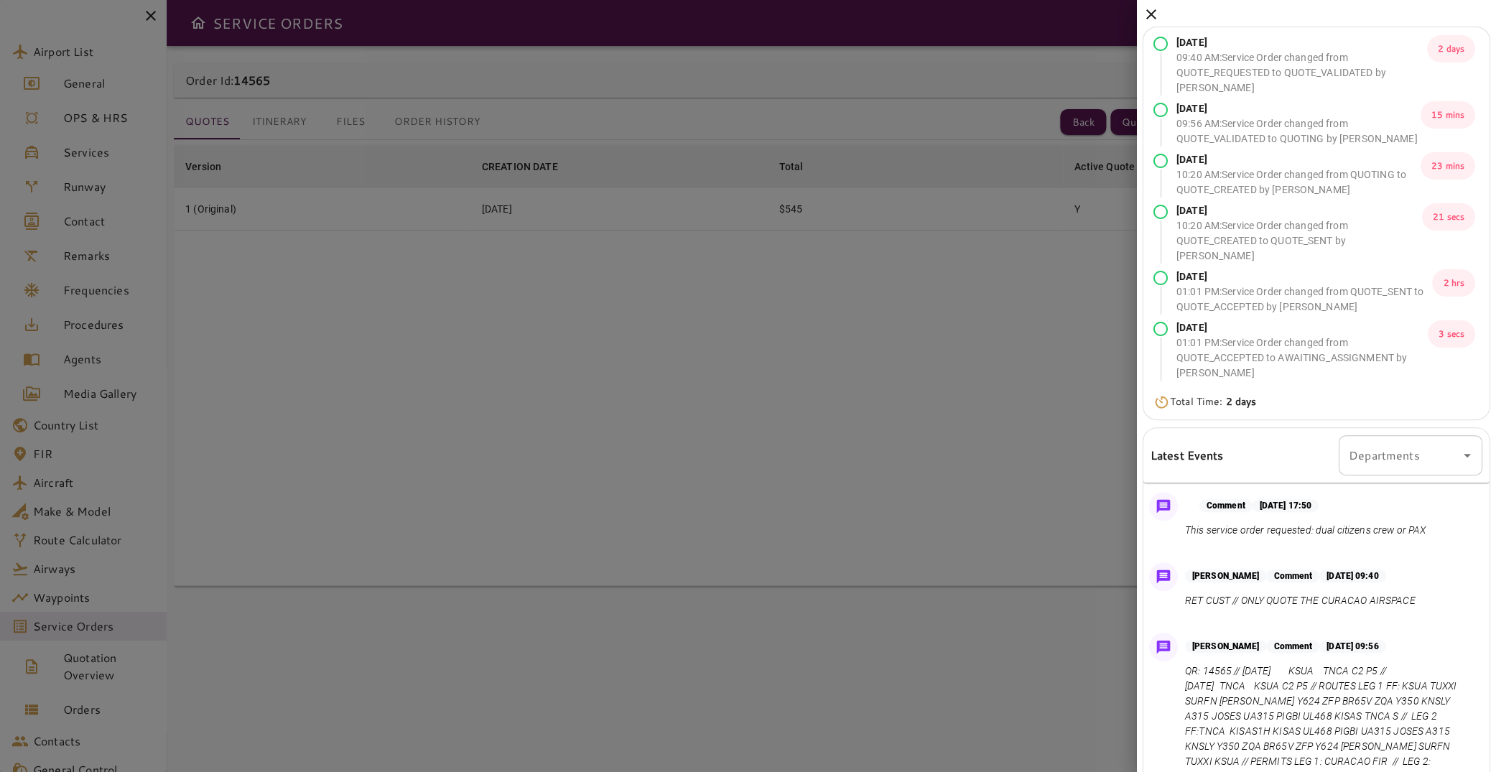
scroll to position [72, 0]
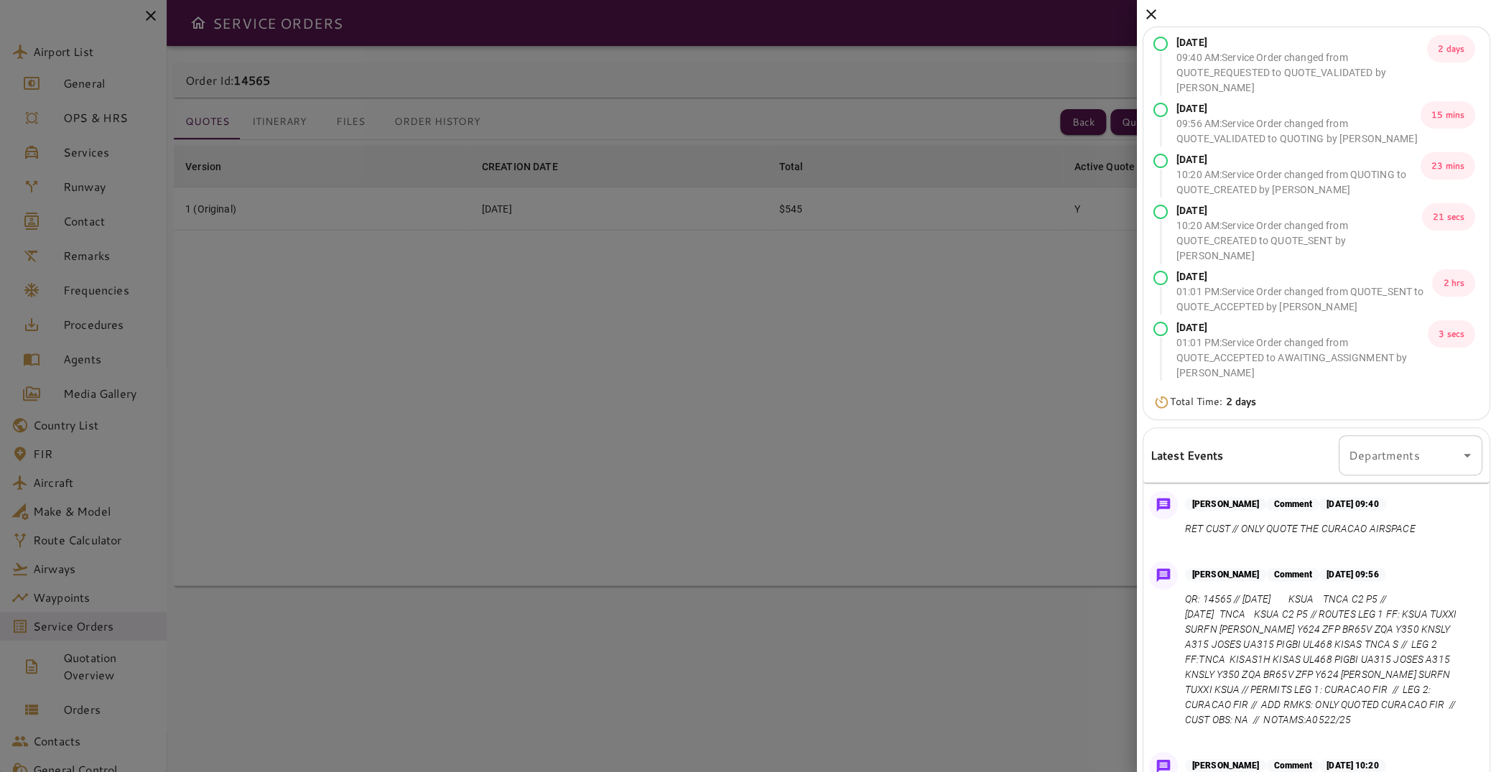
click at [328, 191] on div at bounding box center [748, 386] width 1496 height 772
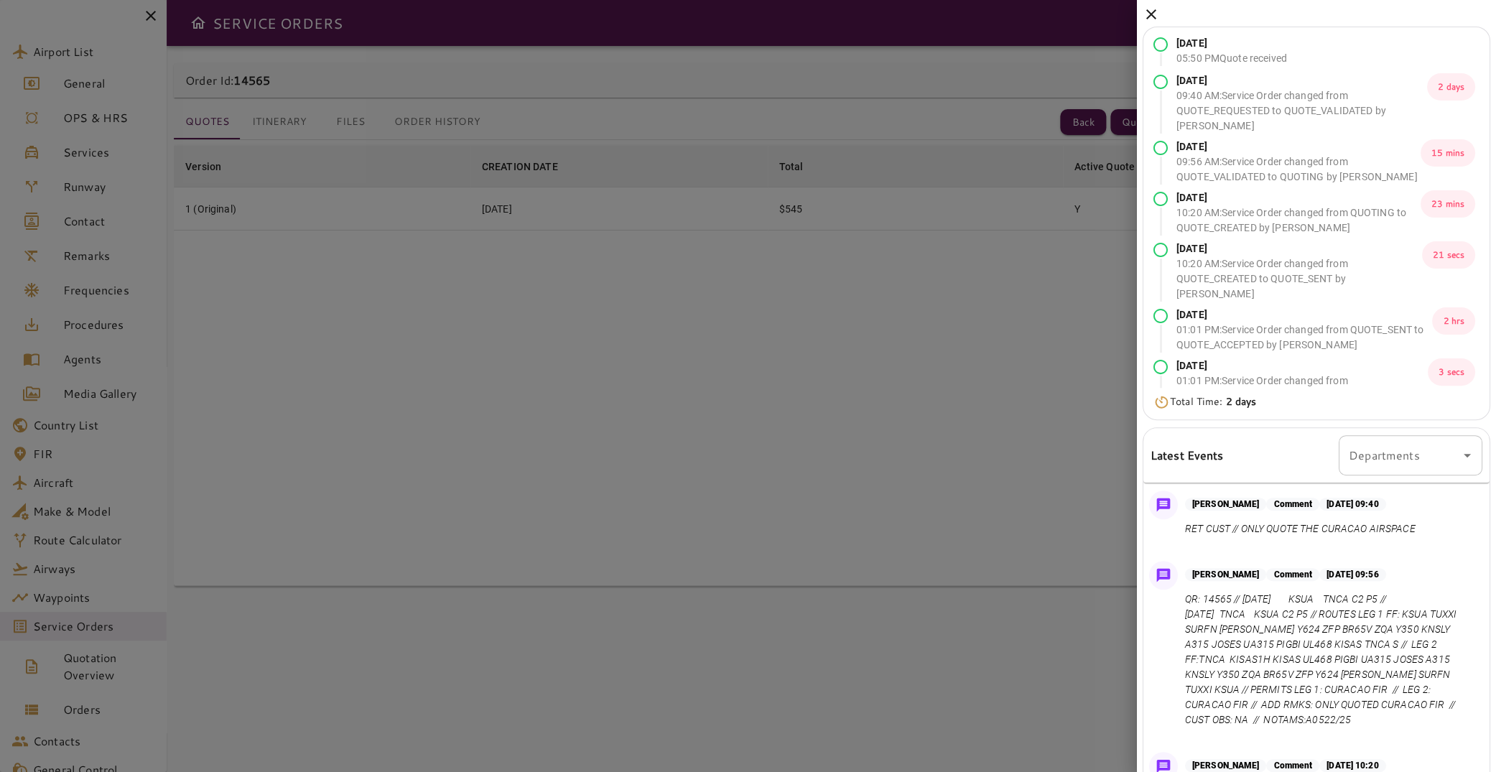
click at [1158, 11] on icon at bounding box center [1150, 14] width 17 height 17
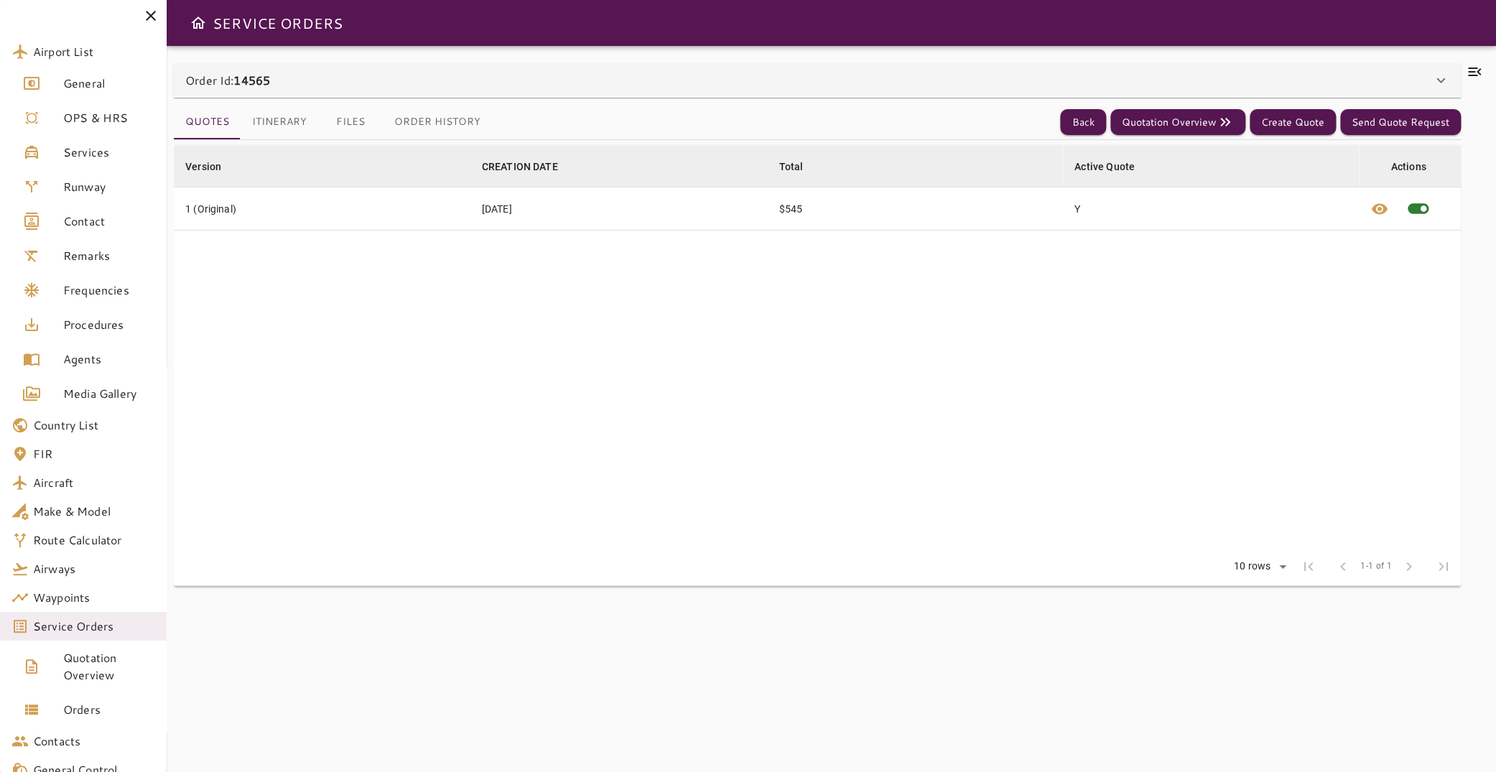
click at [1468, 75] on icon at bounding box center [1474, 71] width 13 height 9
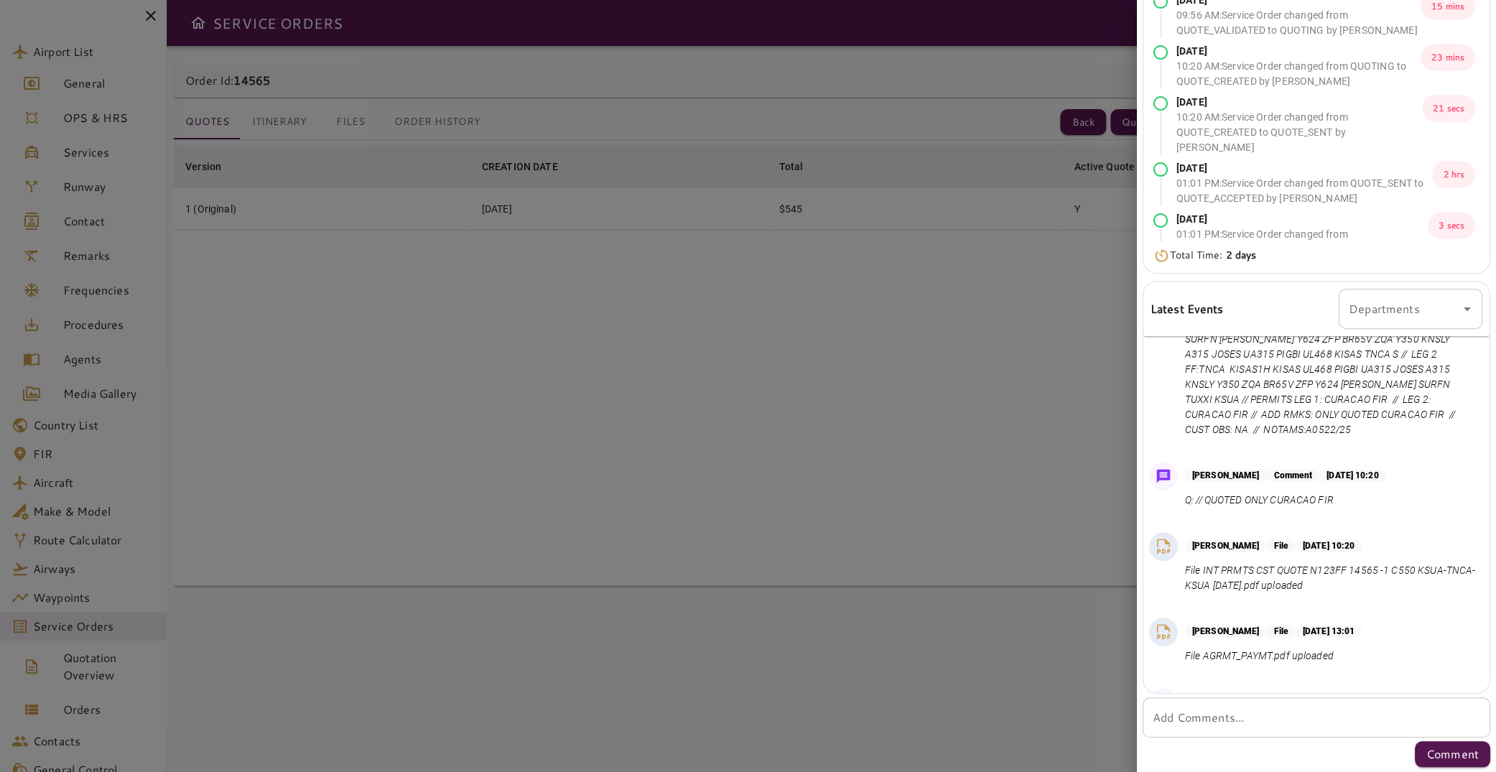
scroll to position [72, 0]
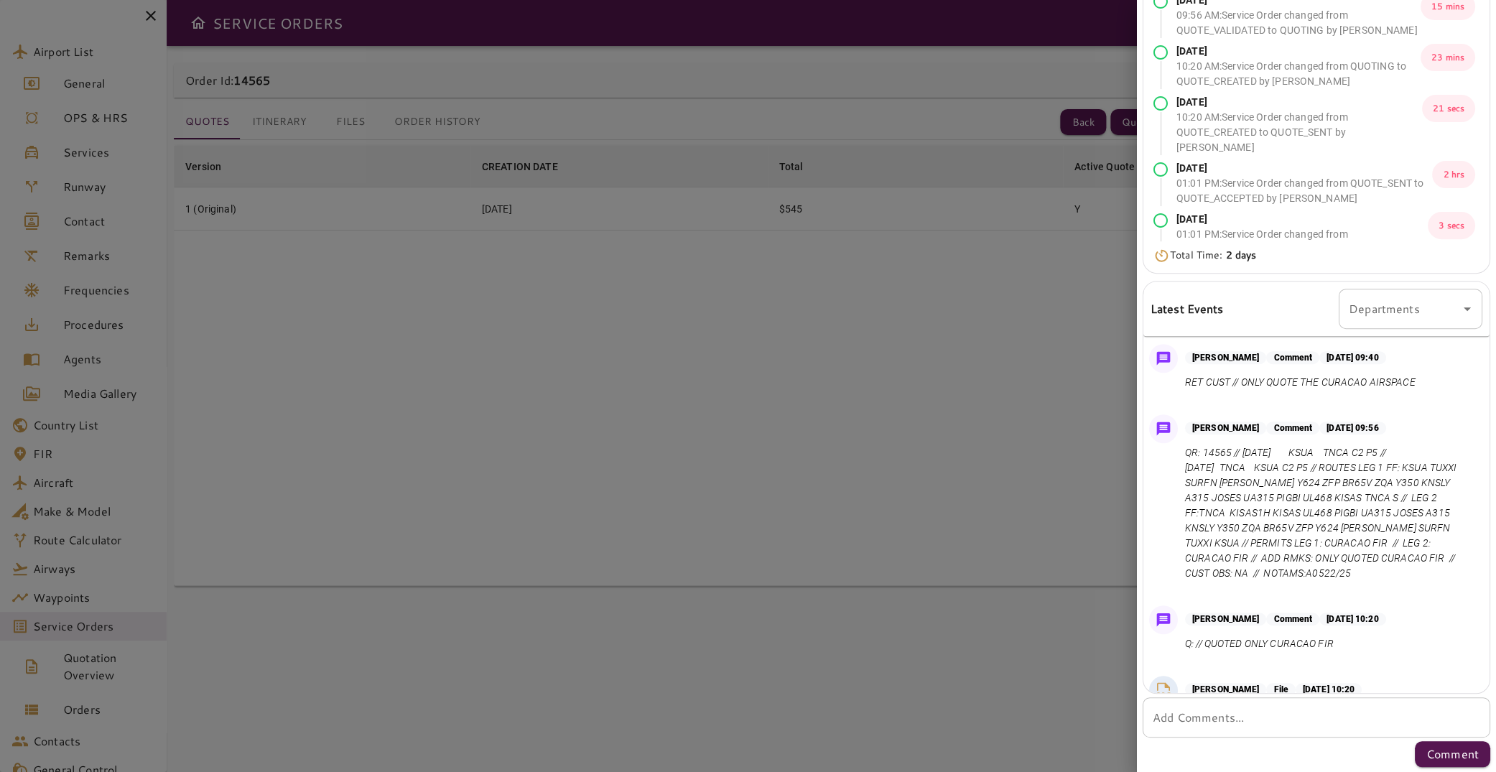
click at [905, 370] on div at bounding box center [748, 386] width 1496 height 772
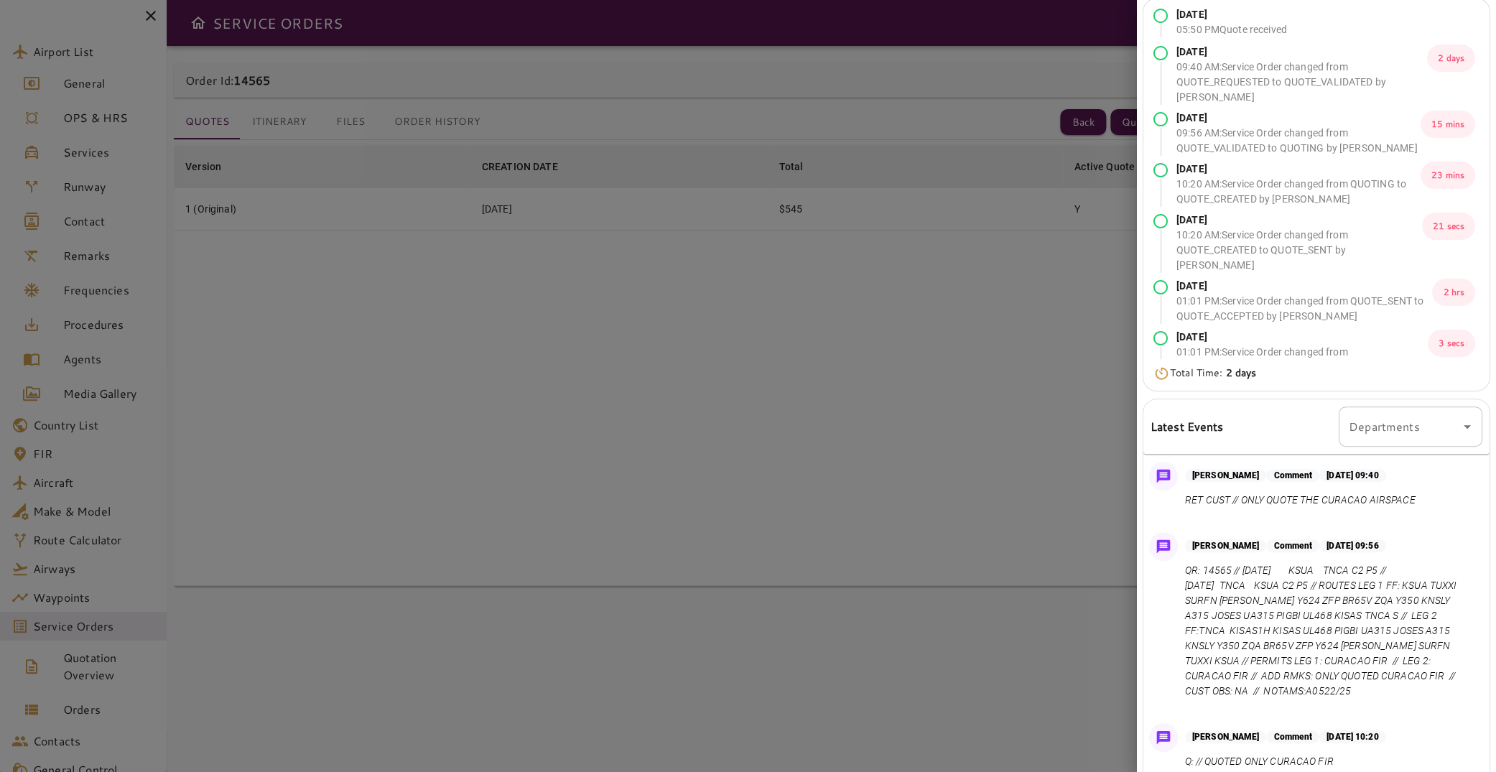
scroll to position [0, 0]
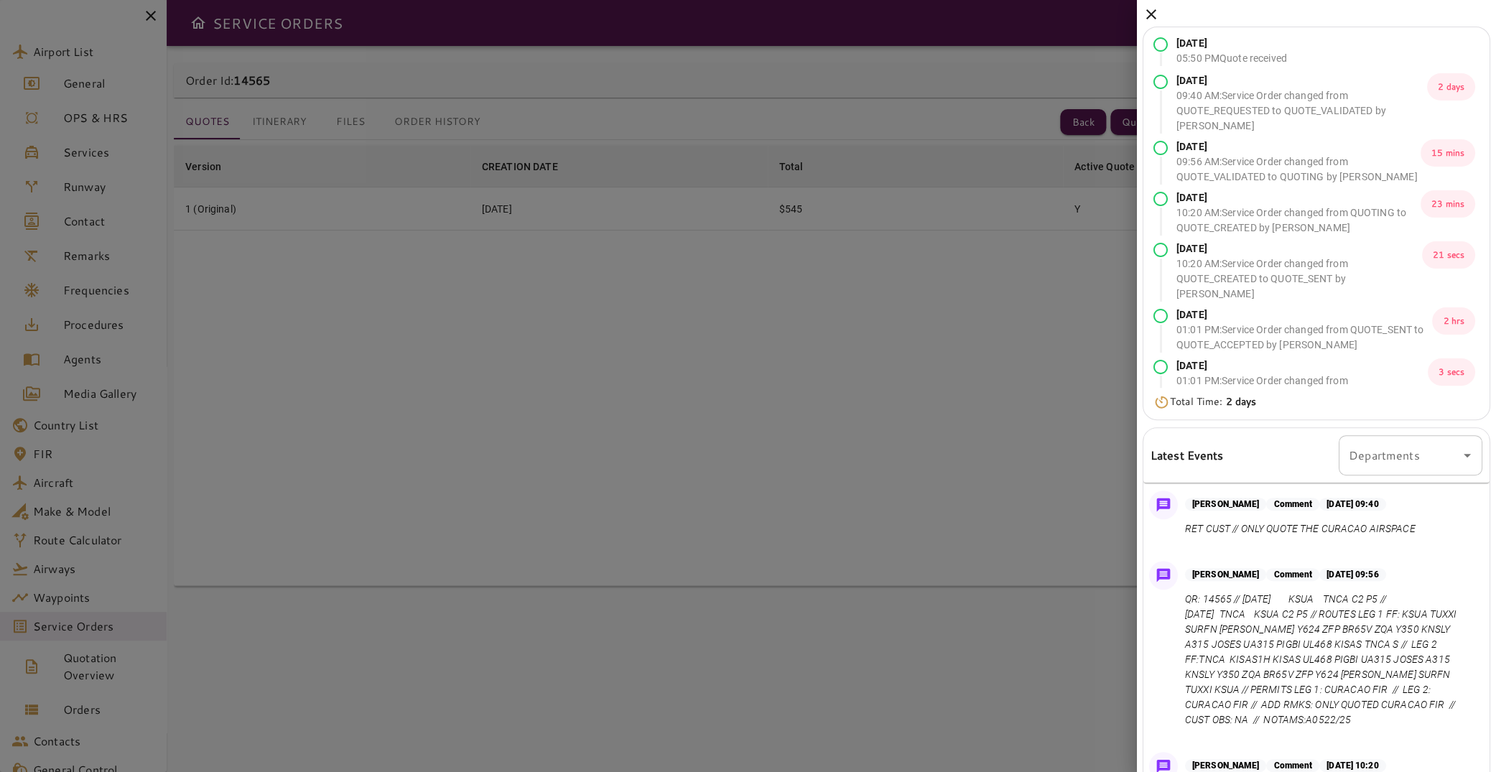
click at [1154, 13] on icon at bounding box center [1151, 14] width 10 height 10
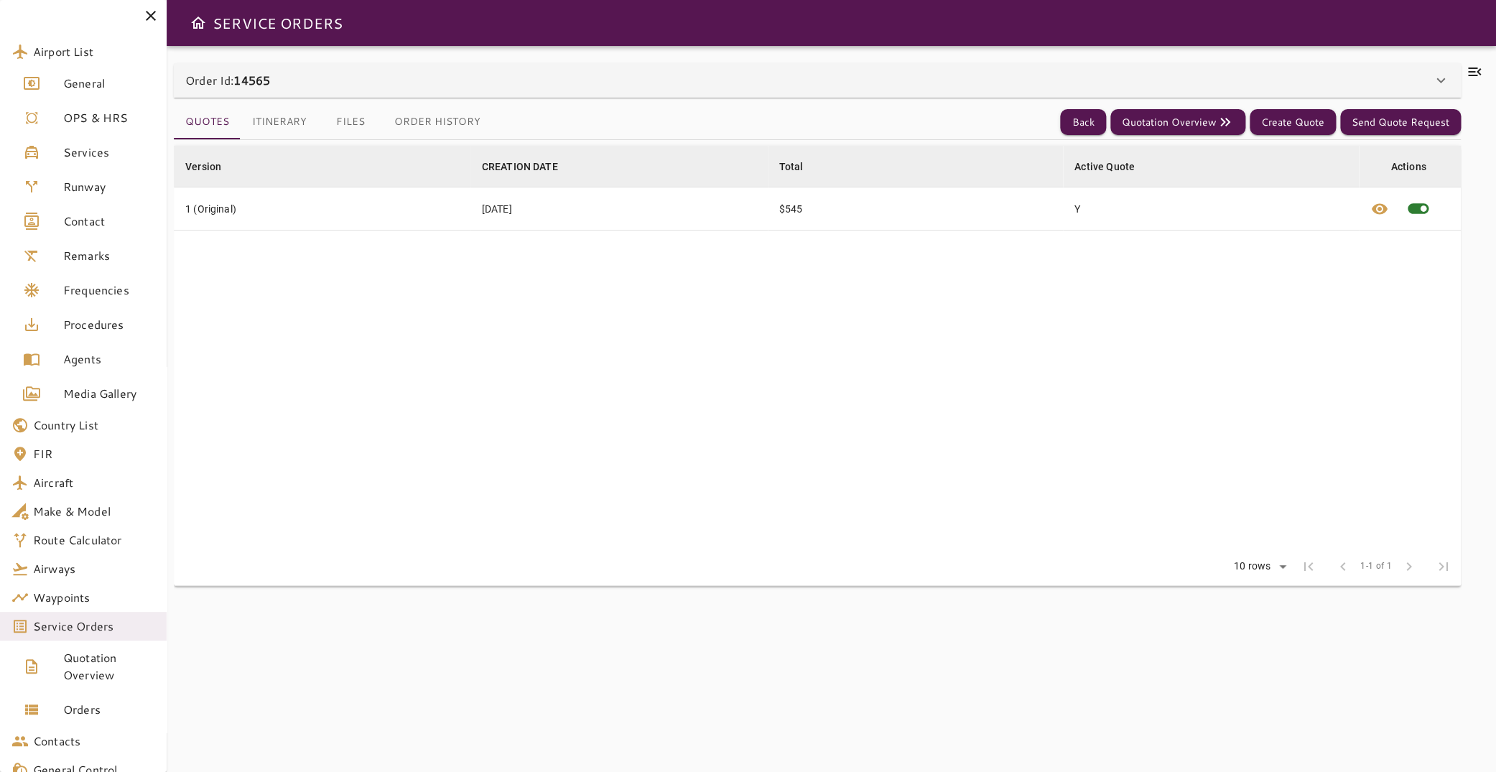
click at [286, 121] on button "Itinerary" at bounding box center [280, 122] width 78 height 34
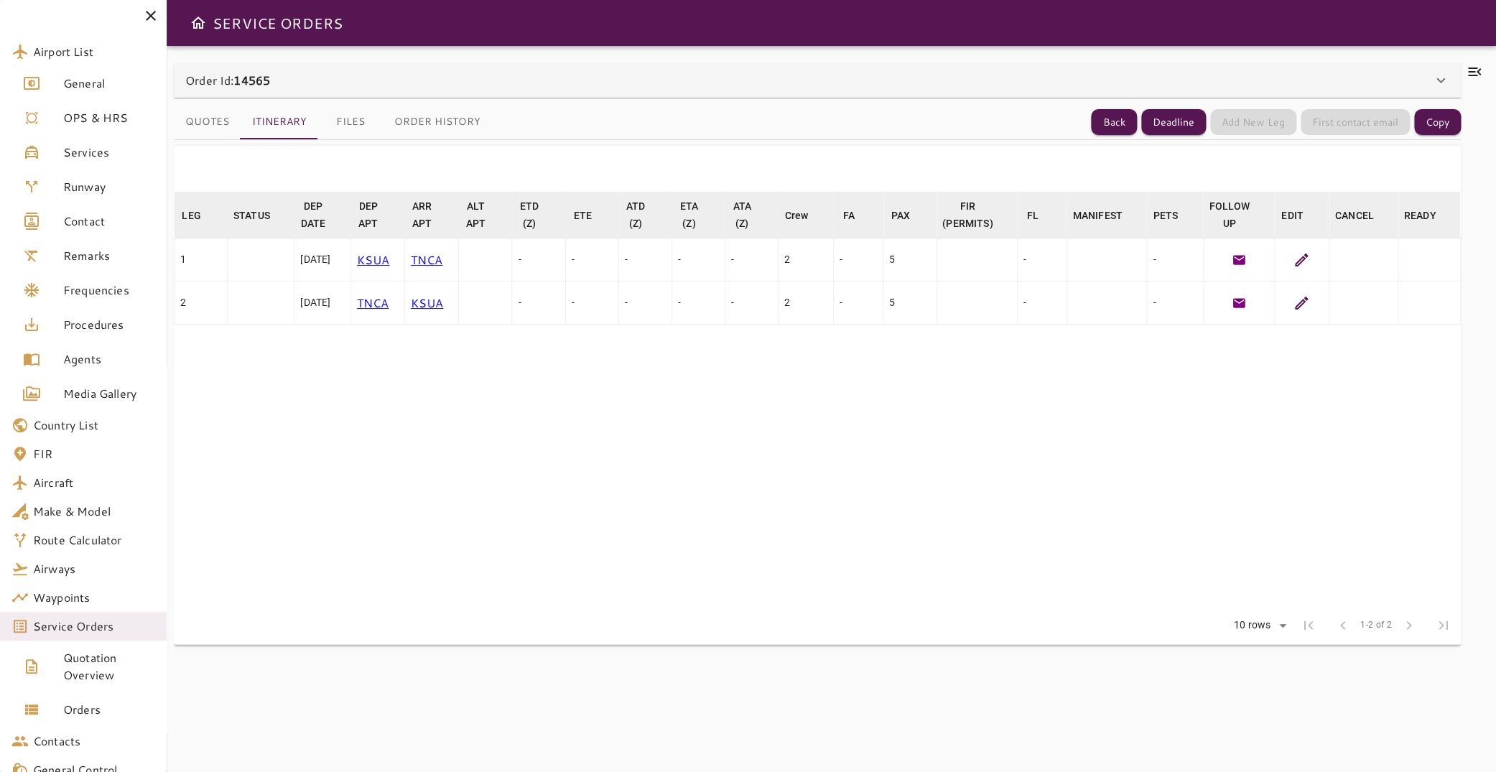
click at [1469, 67] on icon at bounding box center [1474, 71] width 17 height 17
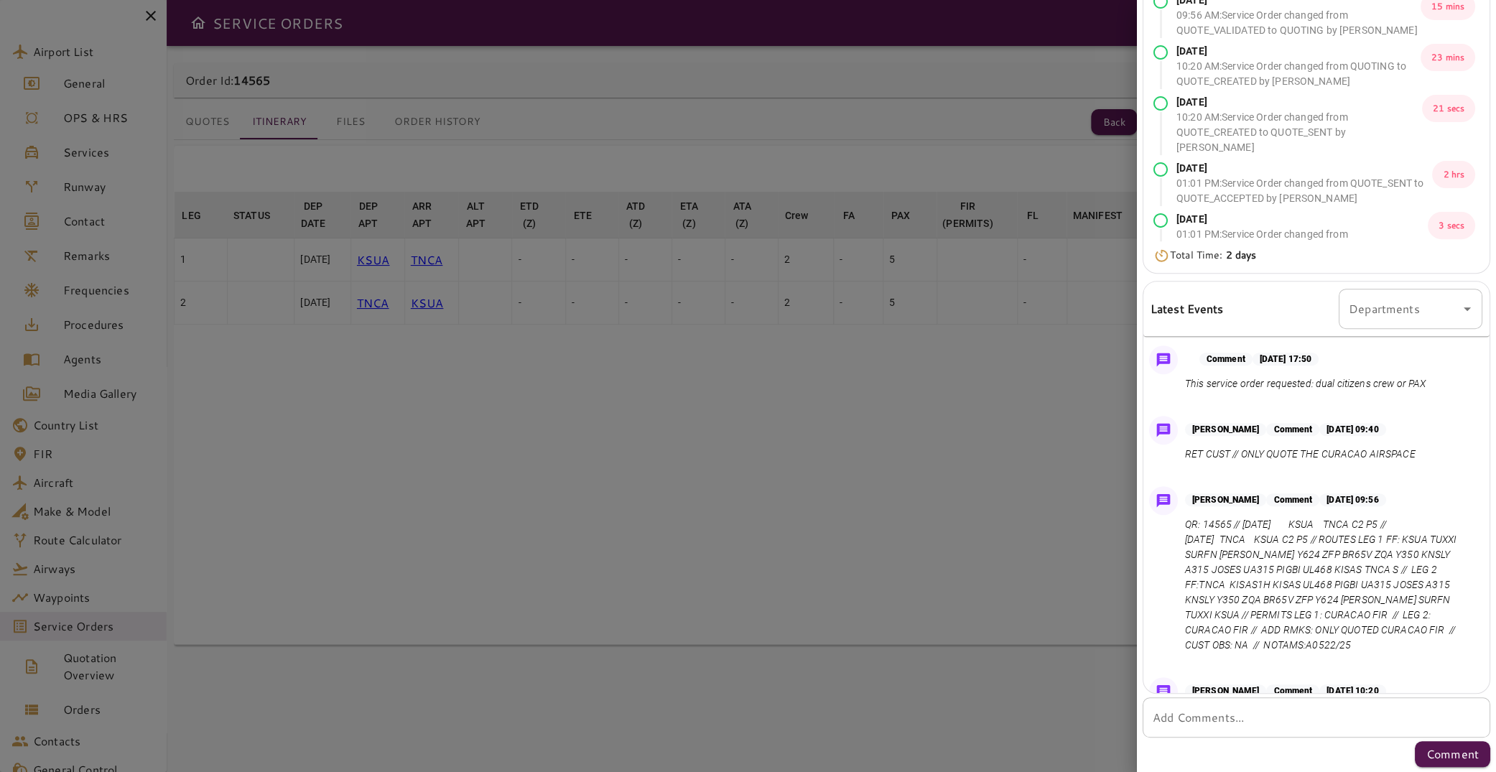
scroll to position [284, 0]
